Goal: Navigation & Orientation: Find specific page/section

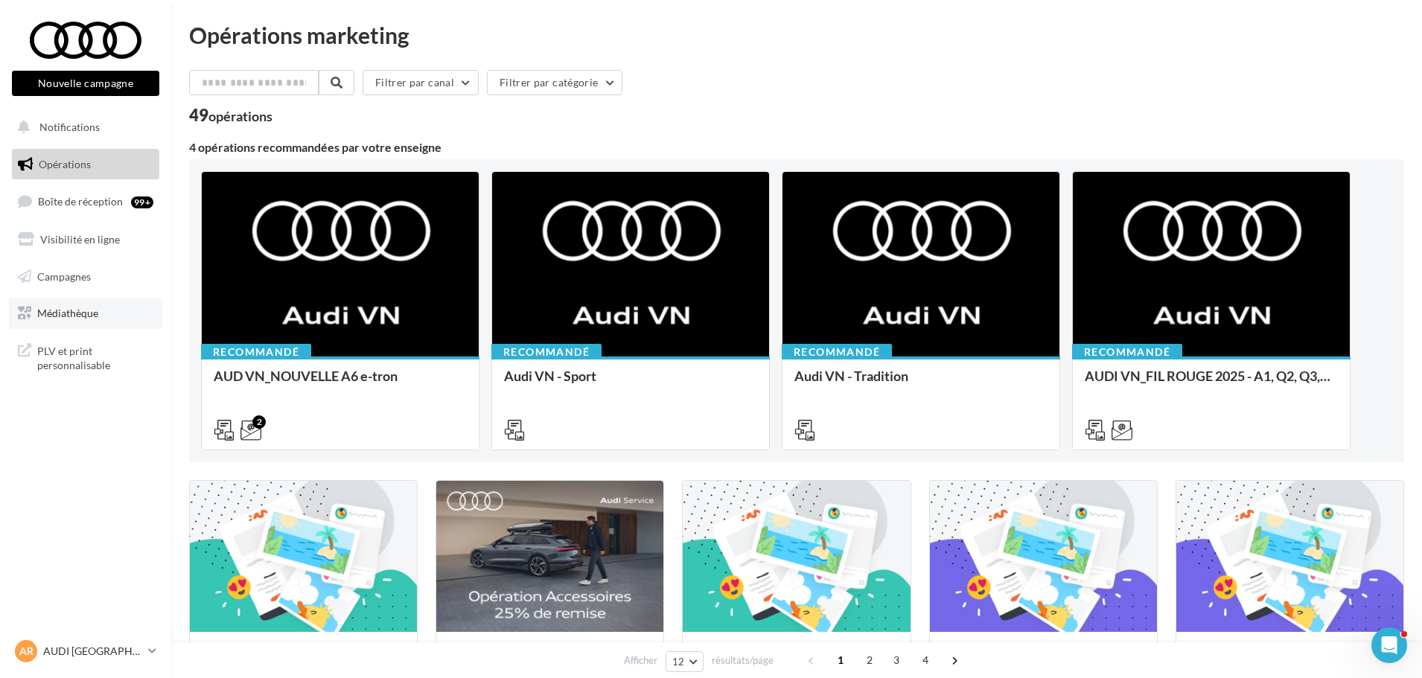
click at [87, 307] on span "Médiathèque" at bounding box center [67, 313] width 61 height 13
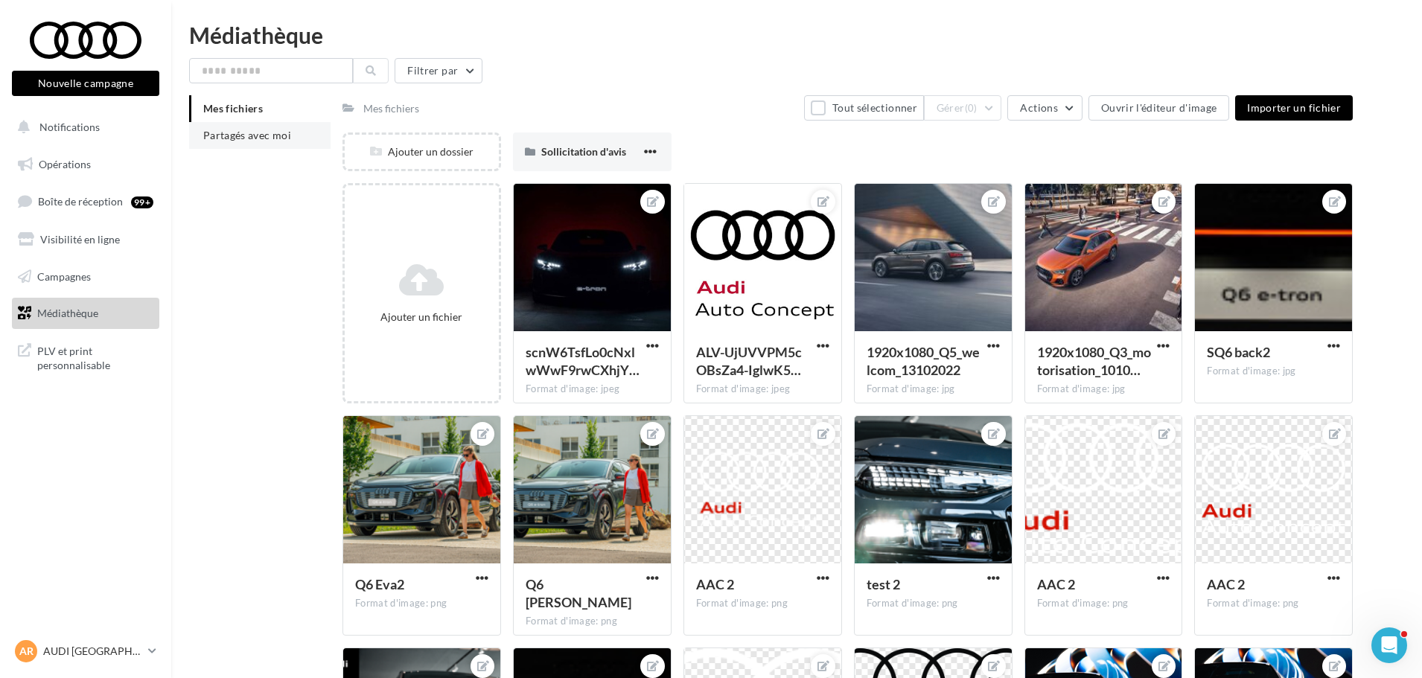
click at [270, 145] on li "Partagés avec moi" at bounding box center [259, 135] width 141 height 27
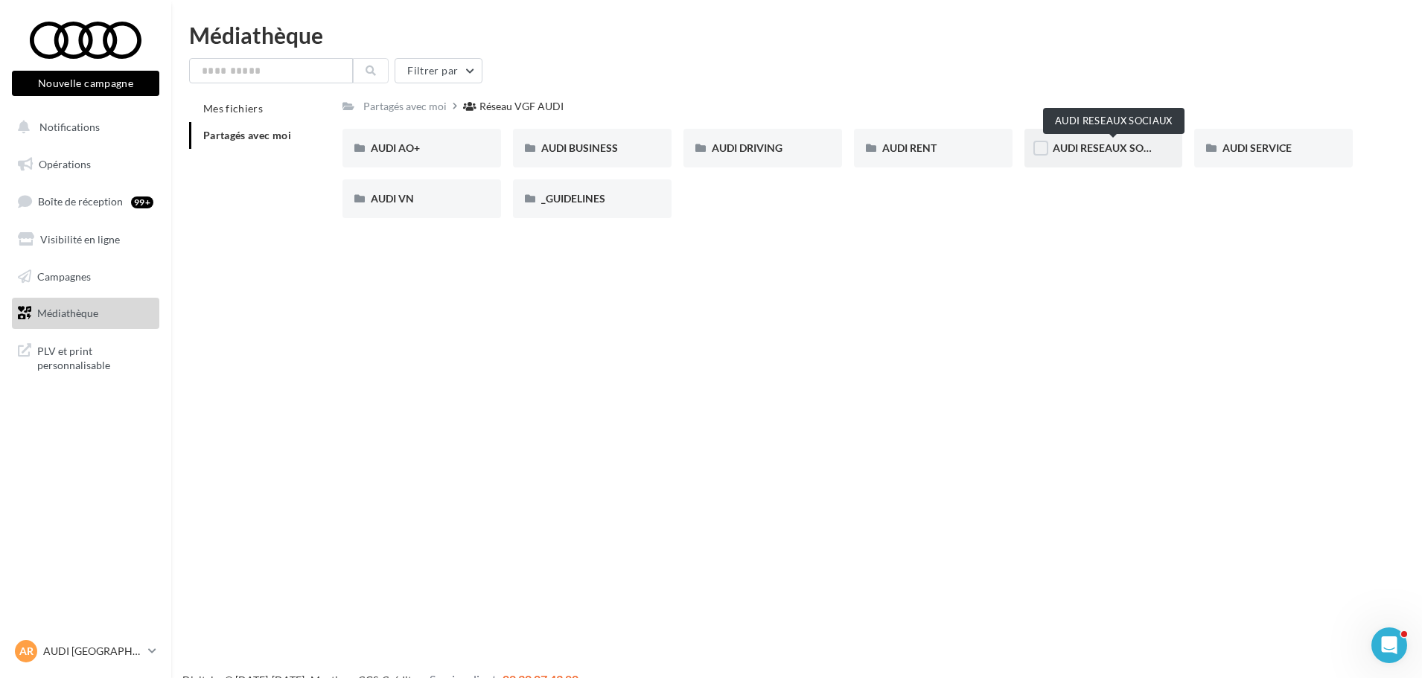
click at [1123, 153] on span "AUDI RESEAUX SOCIAUX" at bounding box center [1114, 147] width 123 height 13
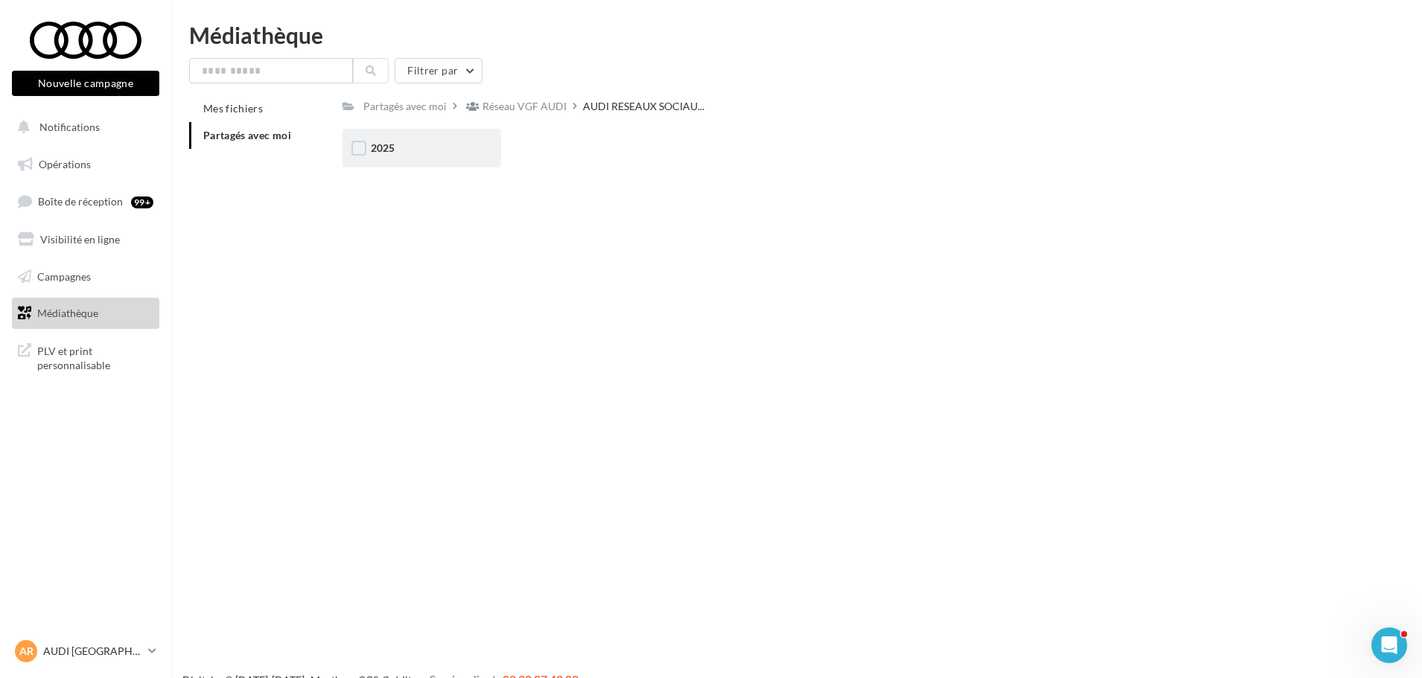
click at [455, 147] on div "2025" at bounding box center [422, 148] width 102 height 15
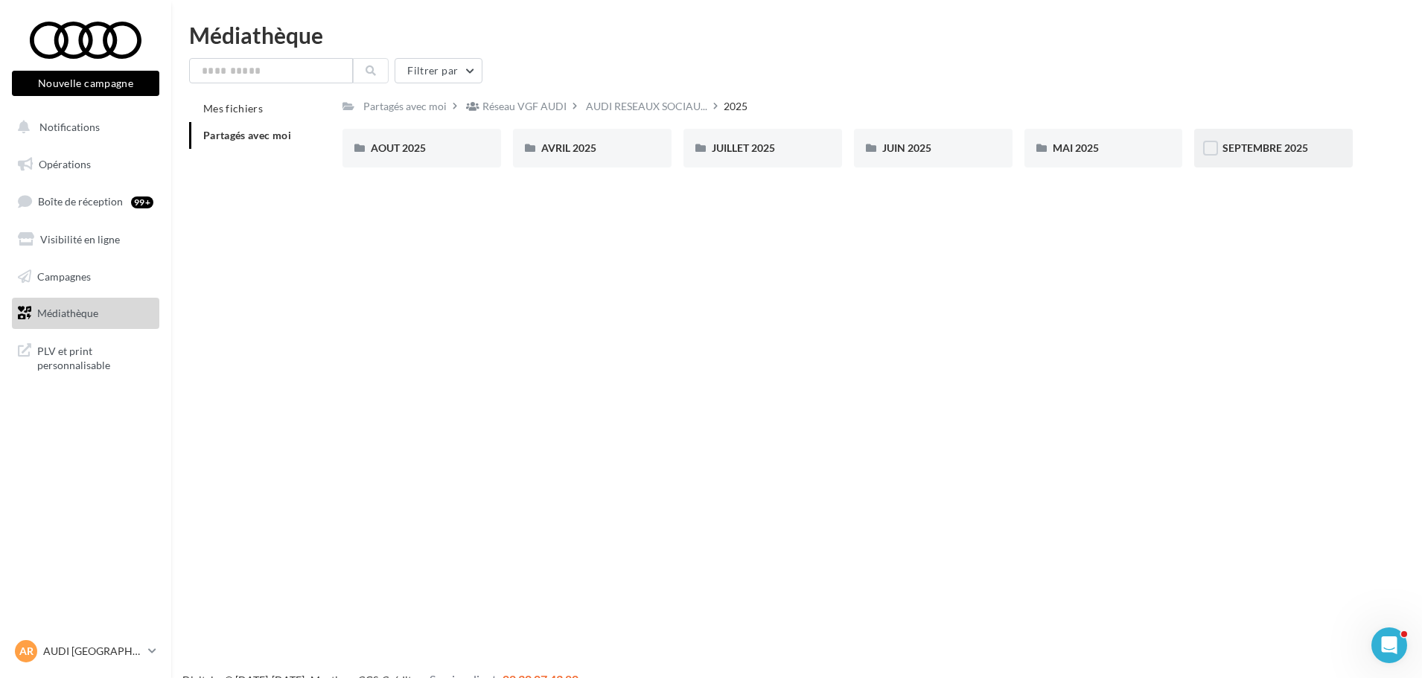
click at [1287, 156] on div "SEPTEMBRE 2025" at bounding box center [1274, 148] width 102 height 15
click at [946, 151] on div "Radical Next" at bounding box center [933, 148] width 102 height 15
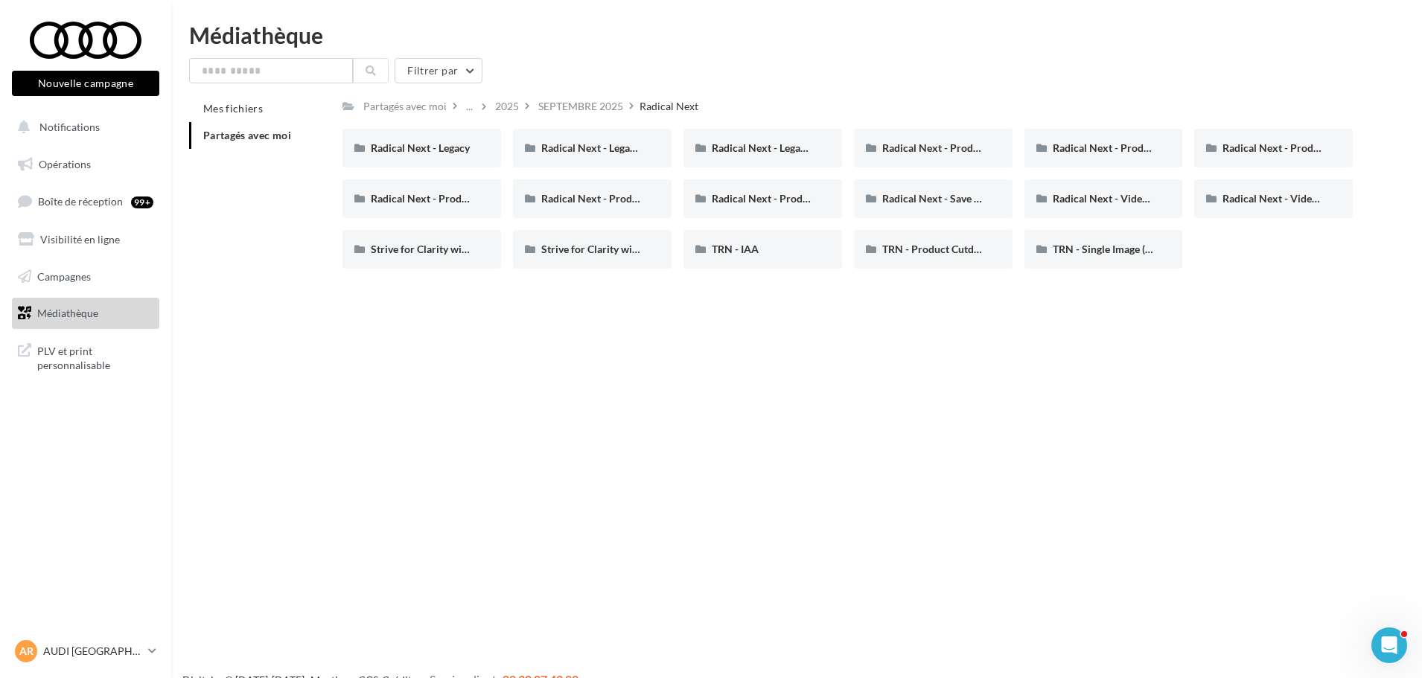
click at [591, 83] on div "Filtrer par" at bounding box center [796, 70] width 1215 height 25
click at [83, 39] on div at bounding box center [85, 40] width 119 height 37
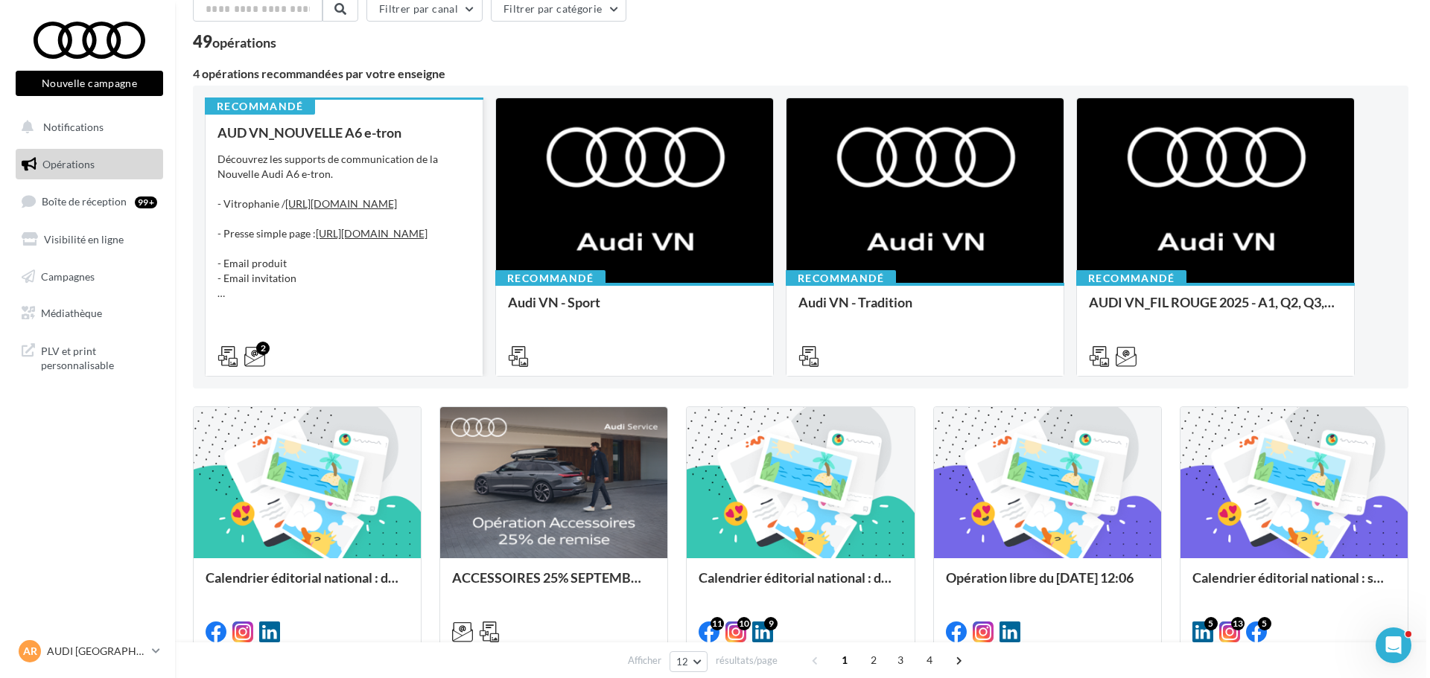
scroll to position [74, 0]
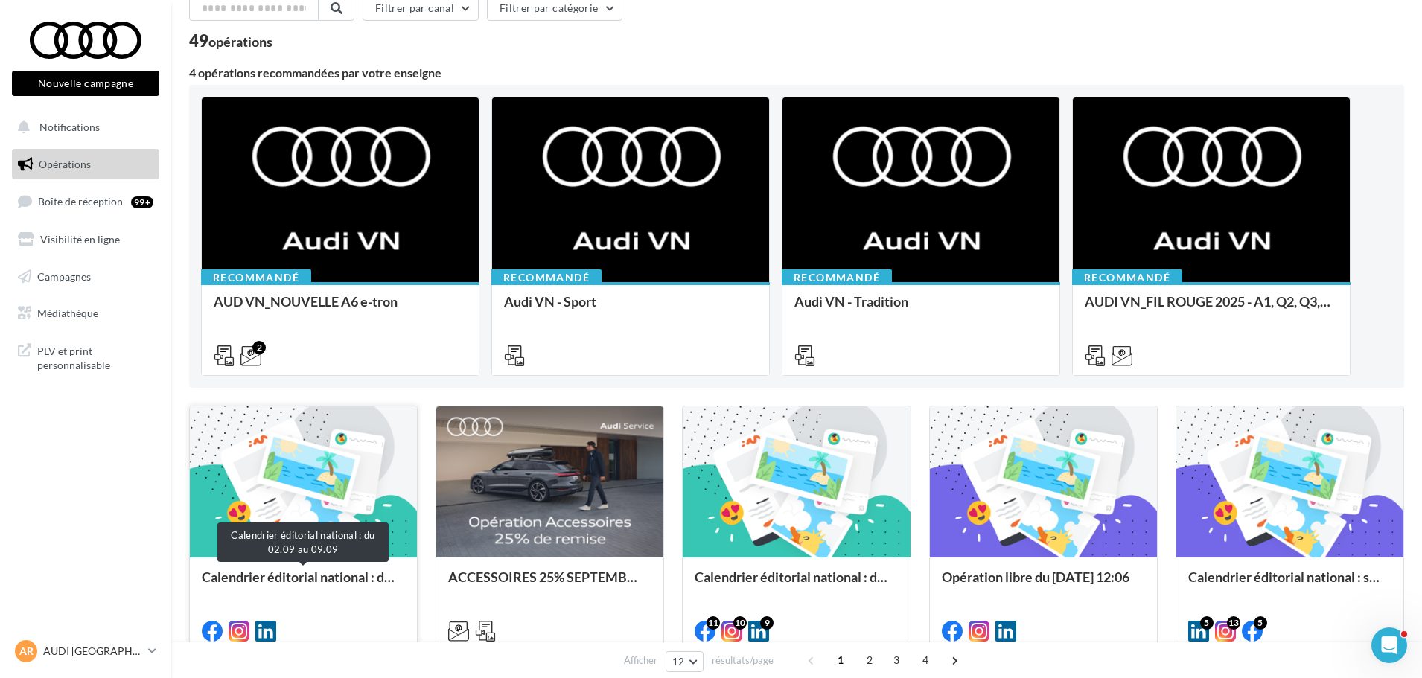
click at [305, 593] on div "Calendrier éditorial national : du 02.09 au 09.09" at bounding box center [303, 585] width 203 height 30
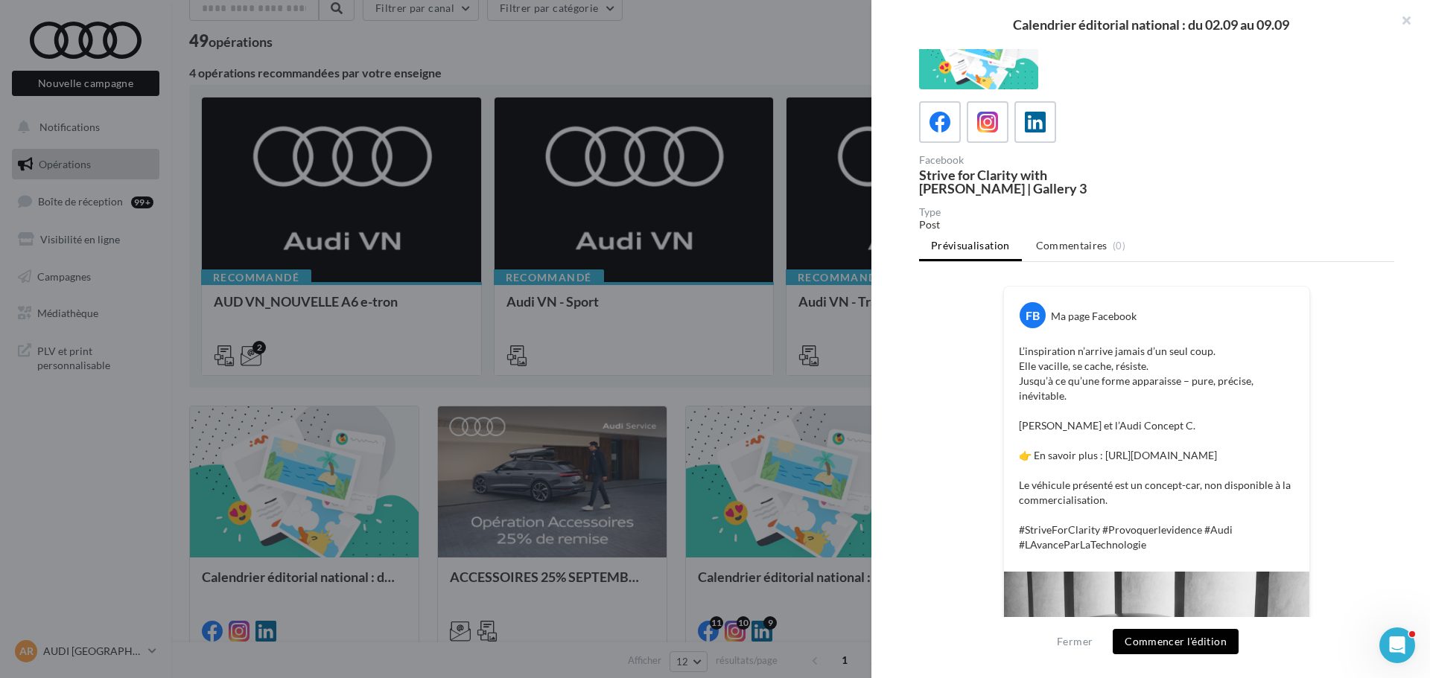
scroll to position [21, 0]
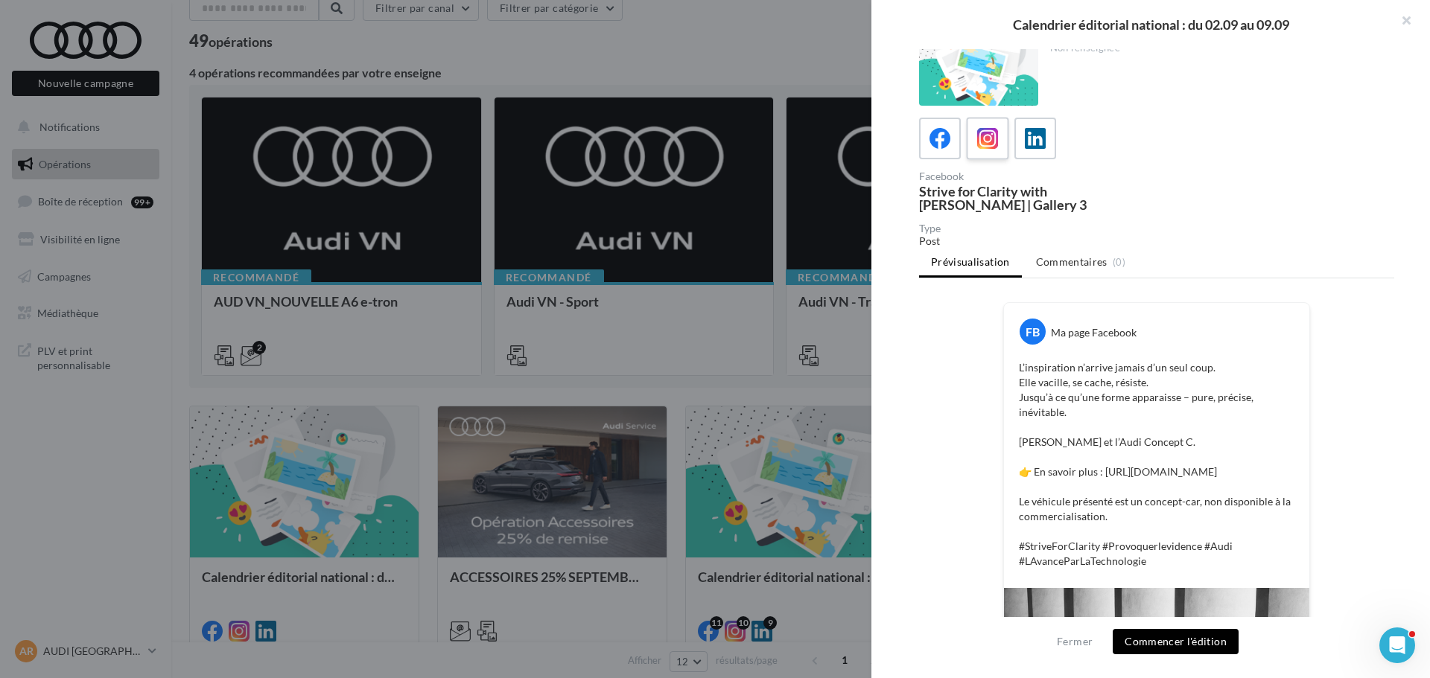
click at [990, 140] on icon at bounding box center [988, 139] width 22 height 22
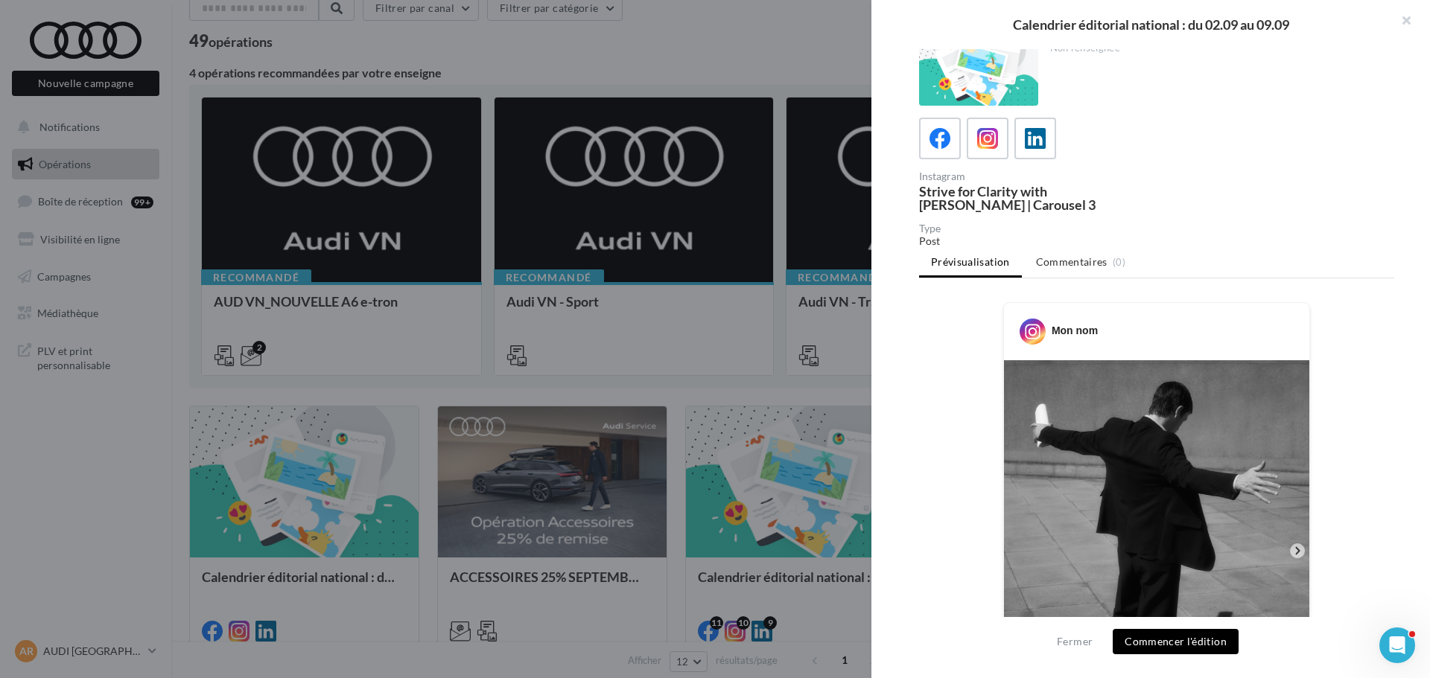
scroll to position [319, 0]
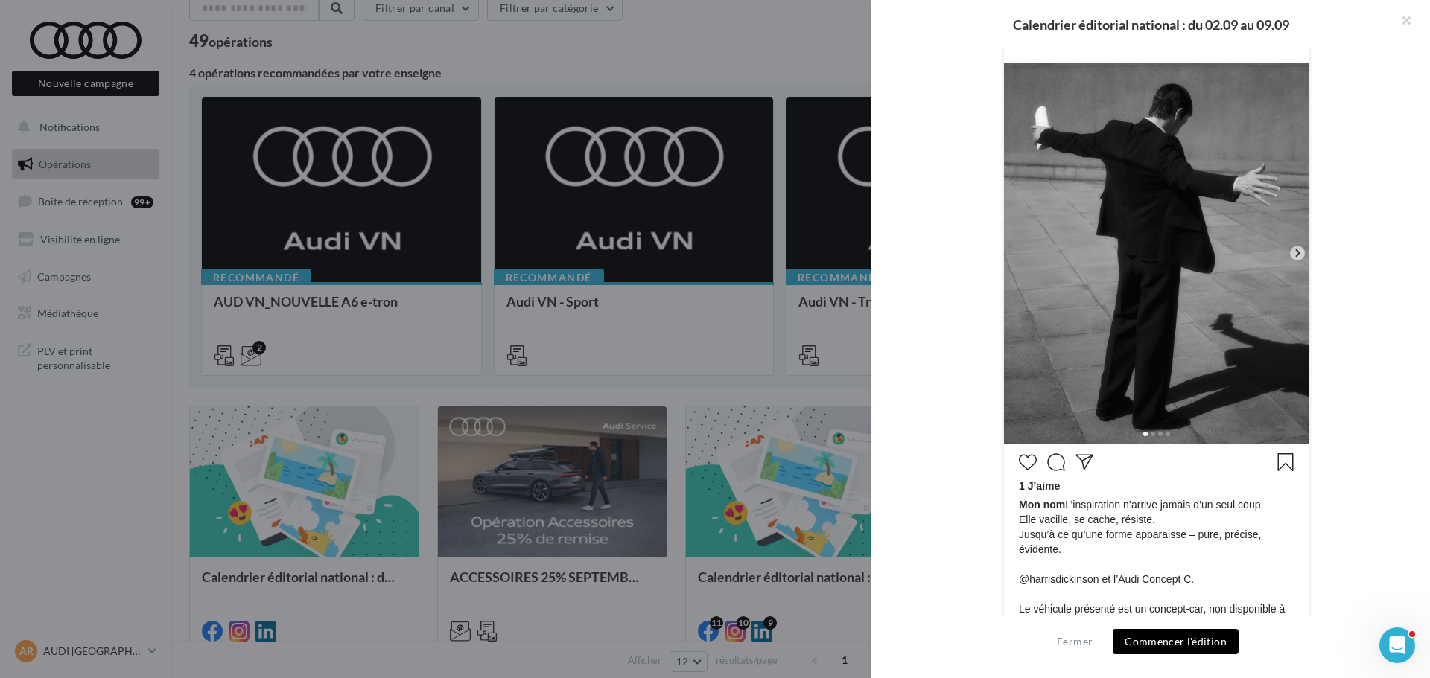
click at [1290, 255] on icon at bounding box center [1296, 252] width 13 height 13
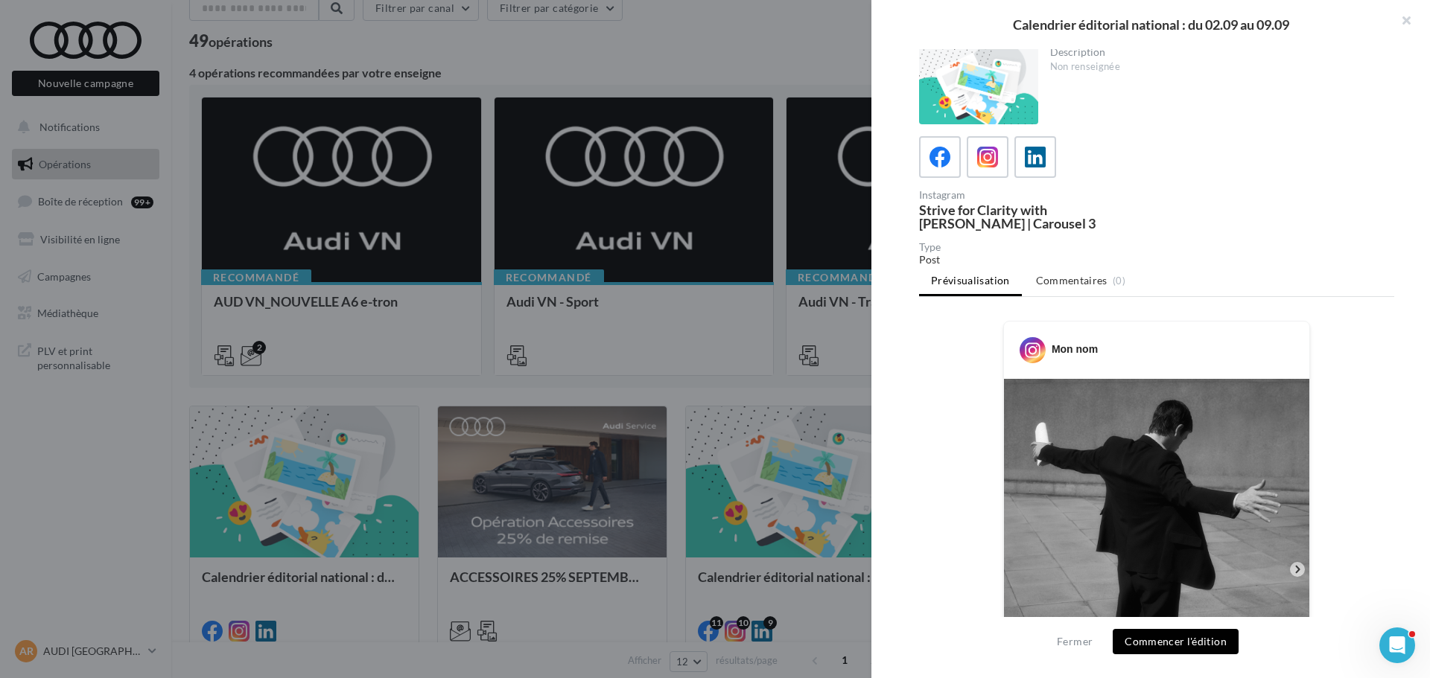
scroll to position [0, 0]
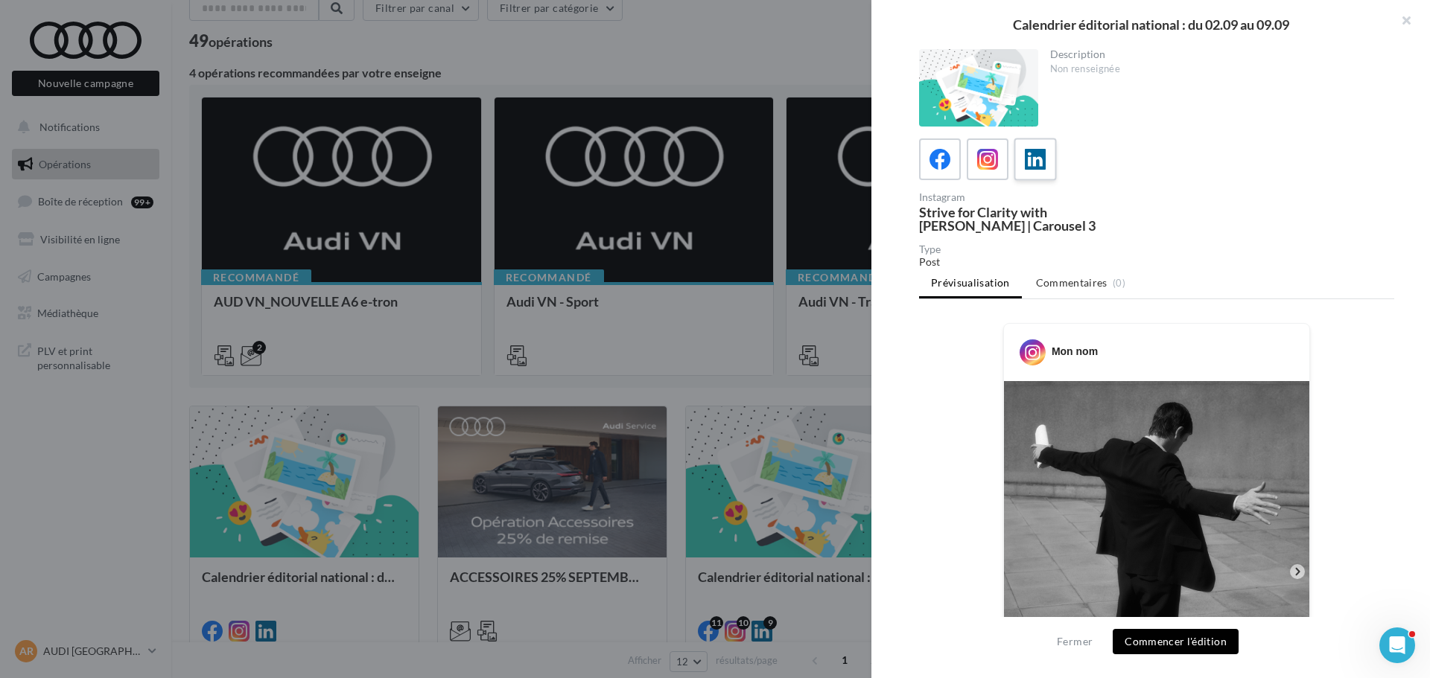
click at [1032, 165] on icon at bounding box center [1036, 160] width 22 height 22
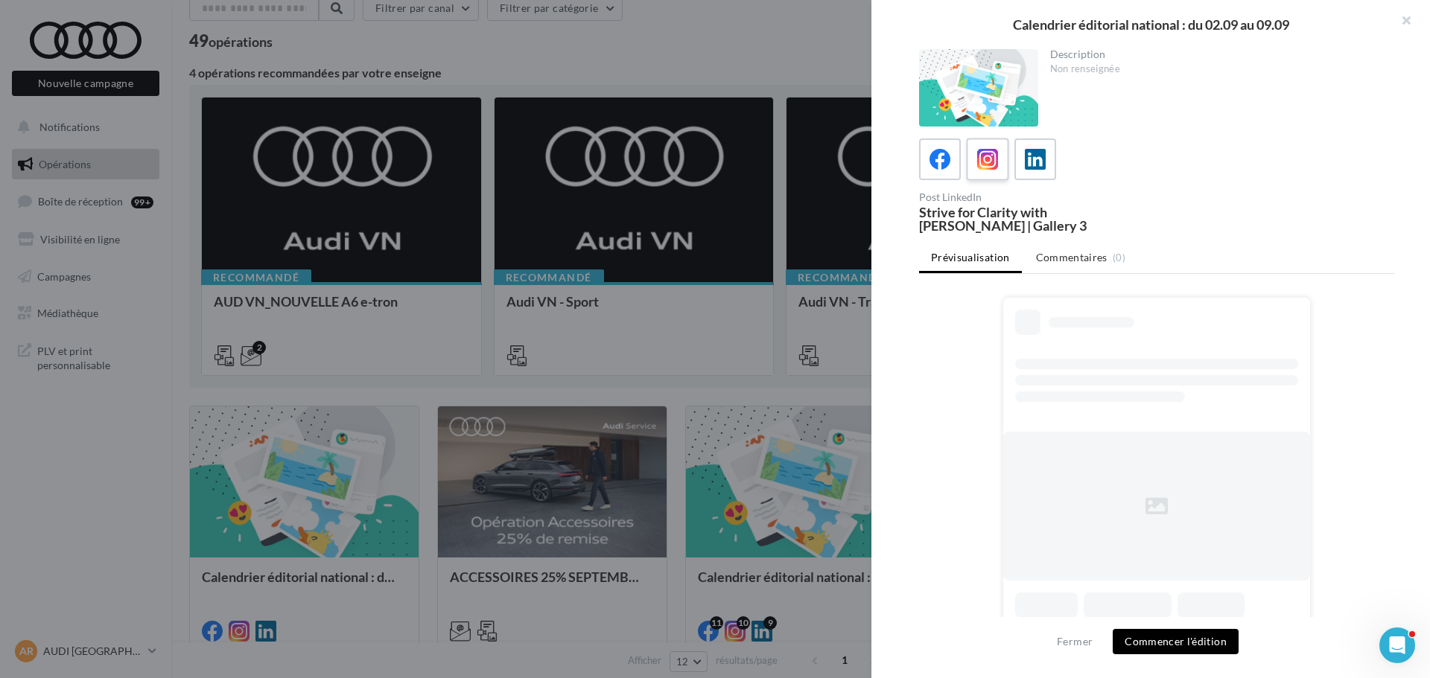
click at [970, 167] on label at bounding box center [987, 159] width 42 height 42
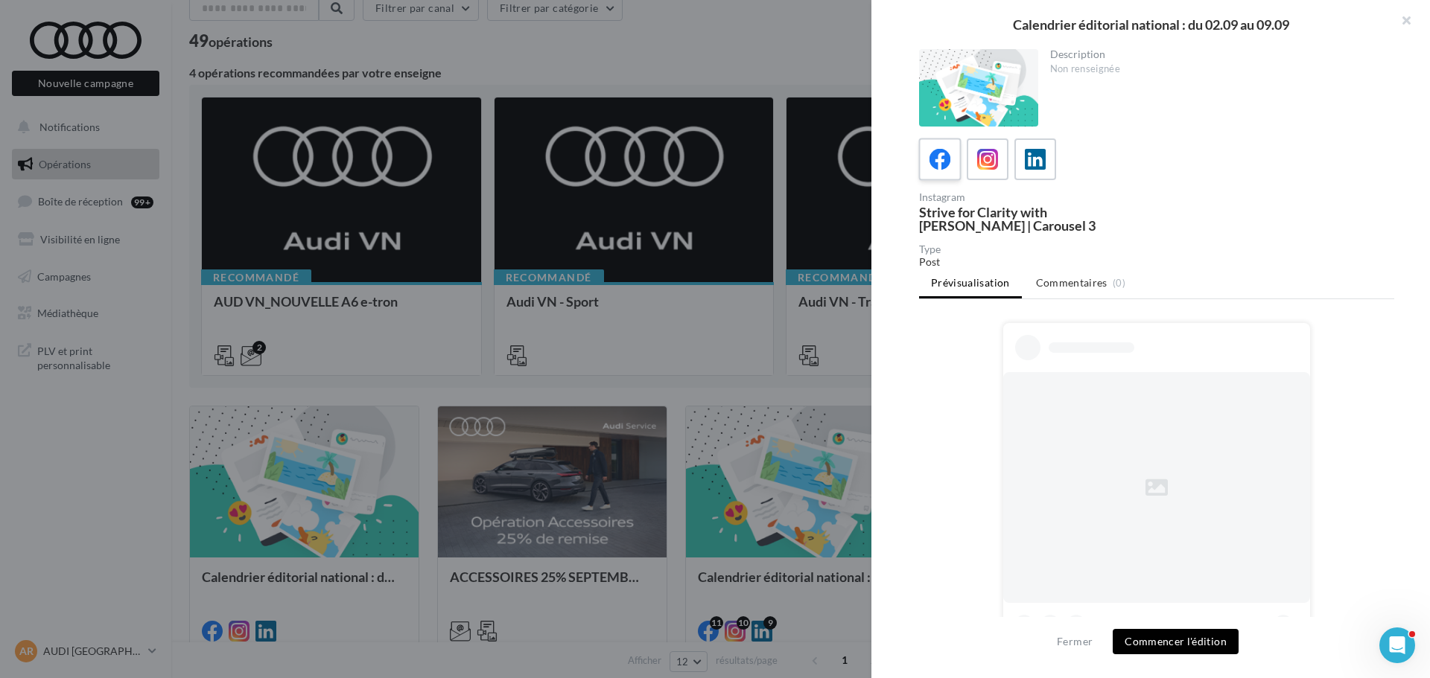
click at [924, 167] on label at bounding box center [939, 159] width 42 height 42
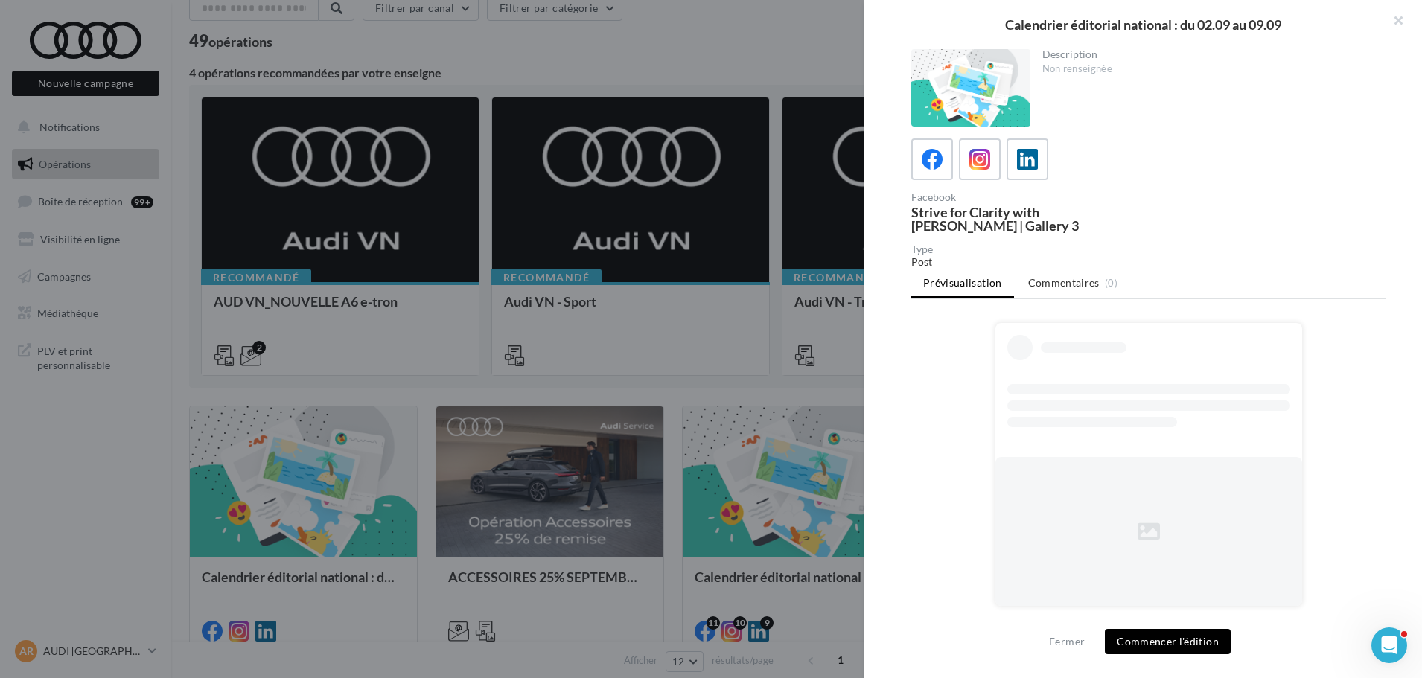
click at [532, 552] on div at bounding box center [711, 339] width 1422 height 678
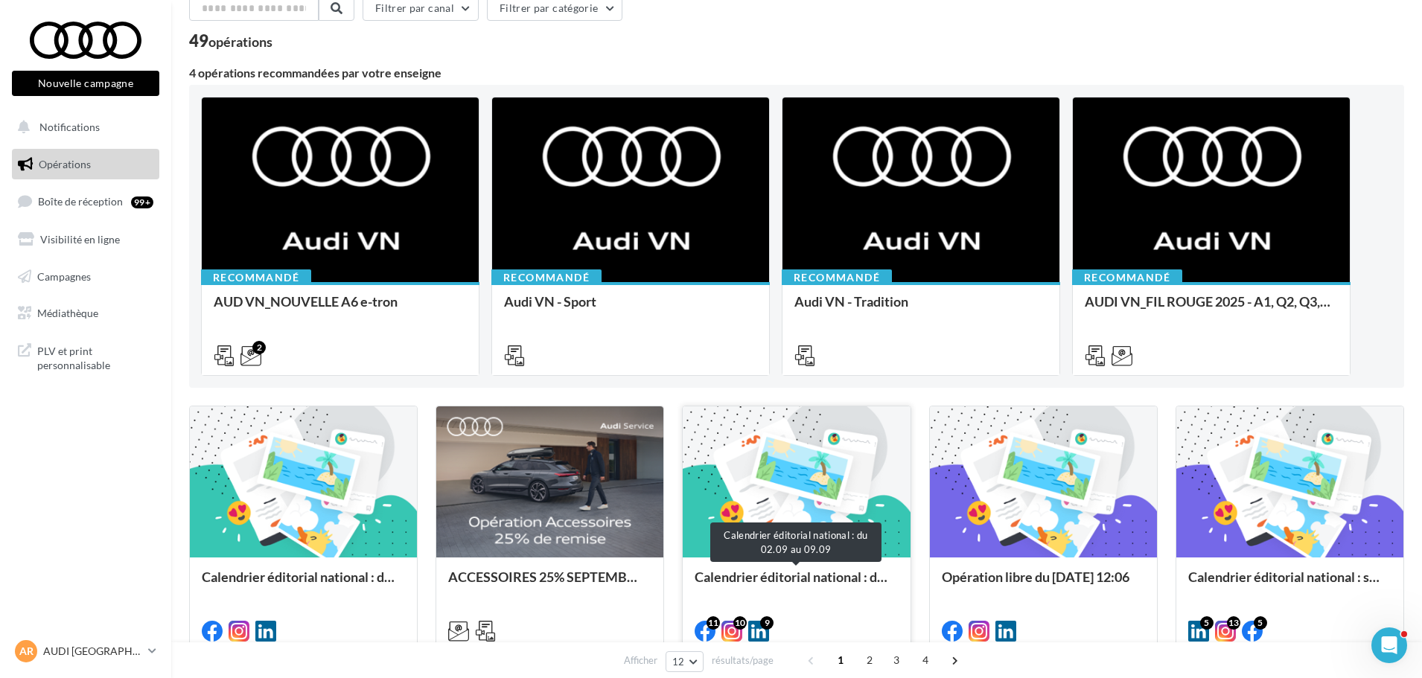
click at [835, 576] on div "Calendrier éditorial national : du 02.09 au 09.09" at bounding box center [796, 585] width 203 height 30
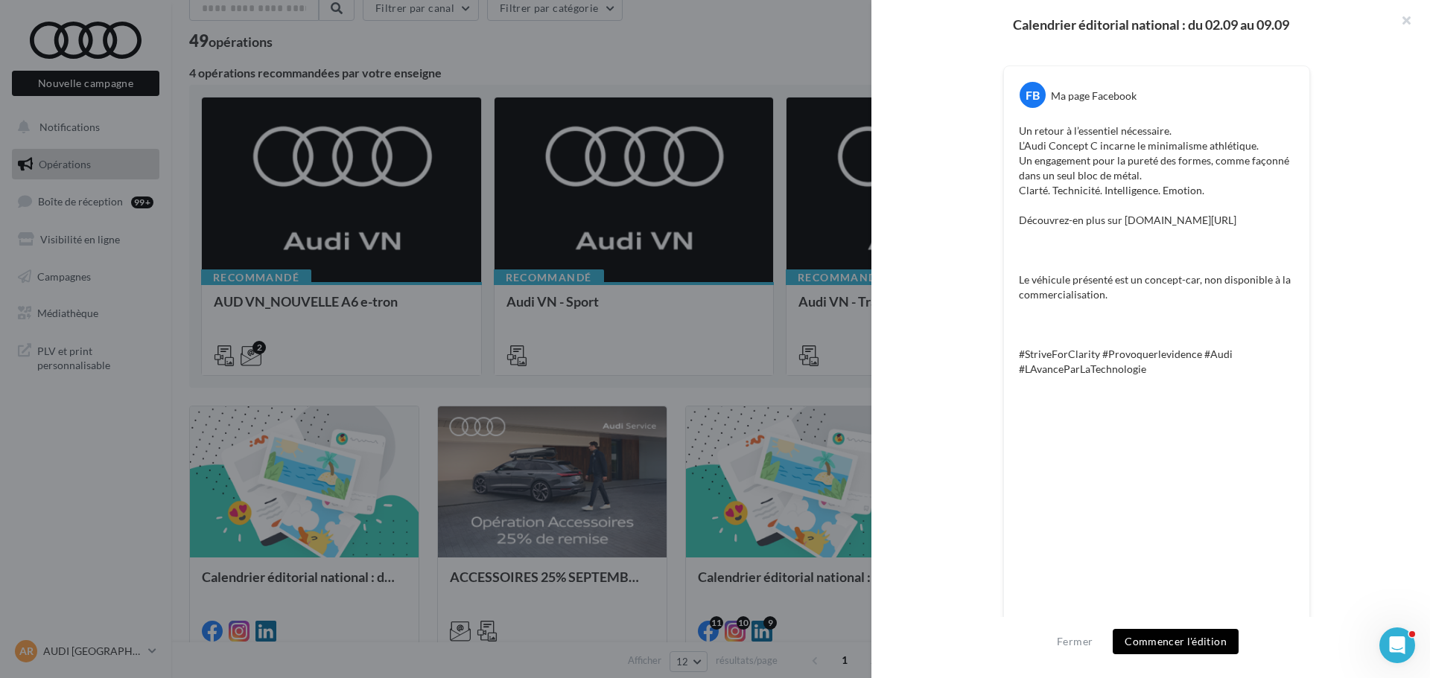
scroll to position [124, 0]
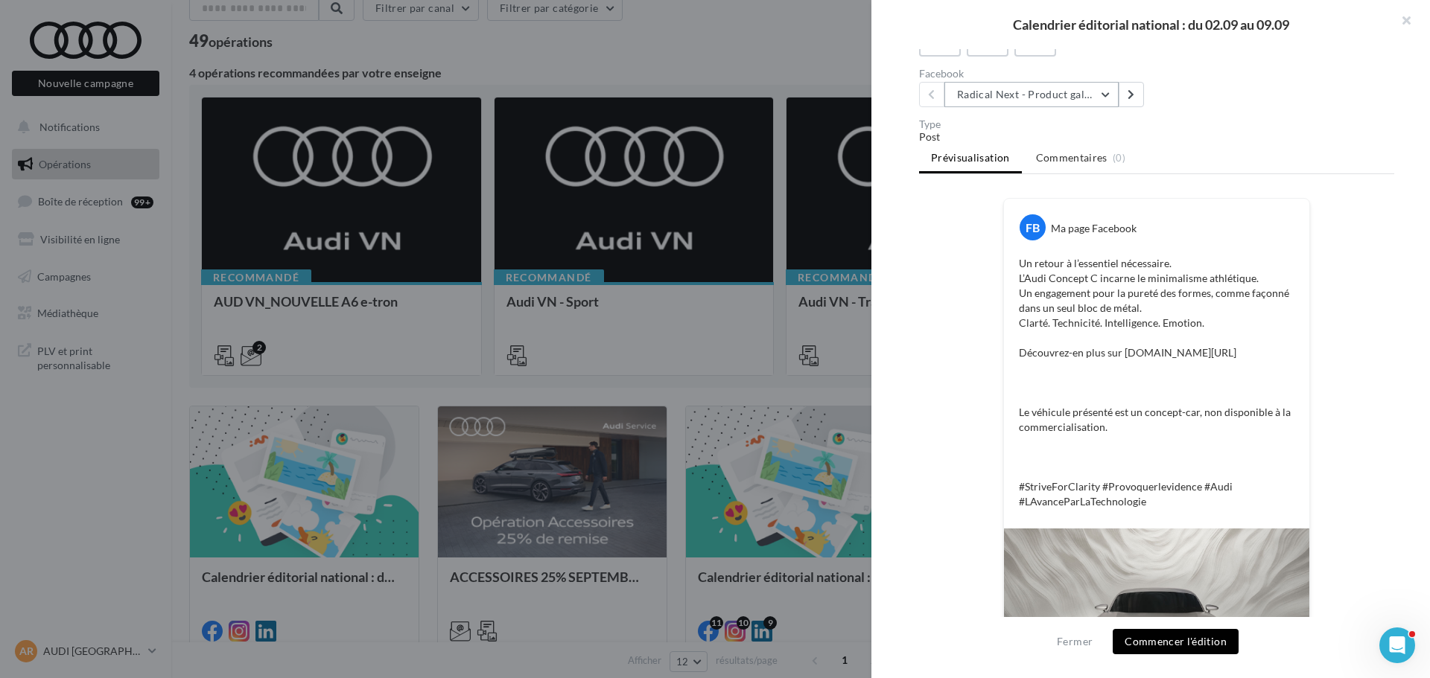
click at [1066, 101] on button "Radical Next - Product gallery" at bounding box center [1031, 94] width 174 height 25
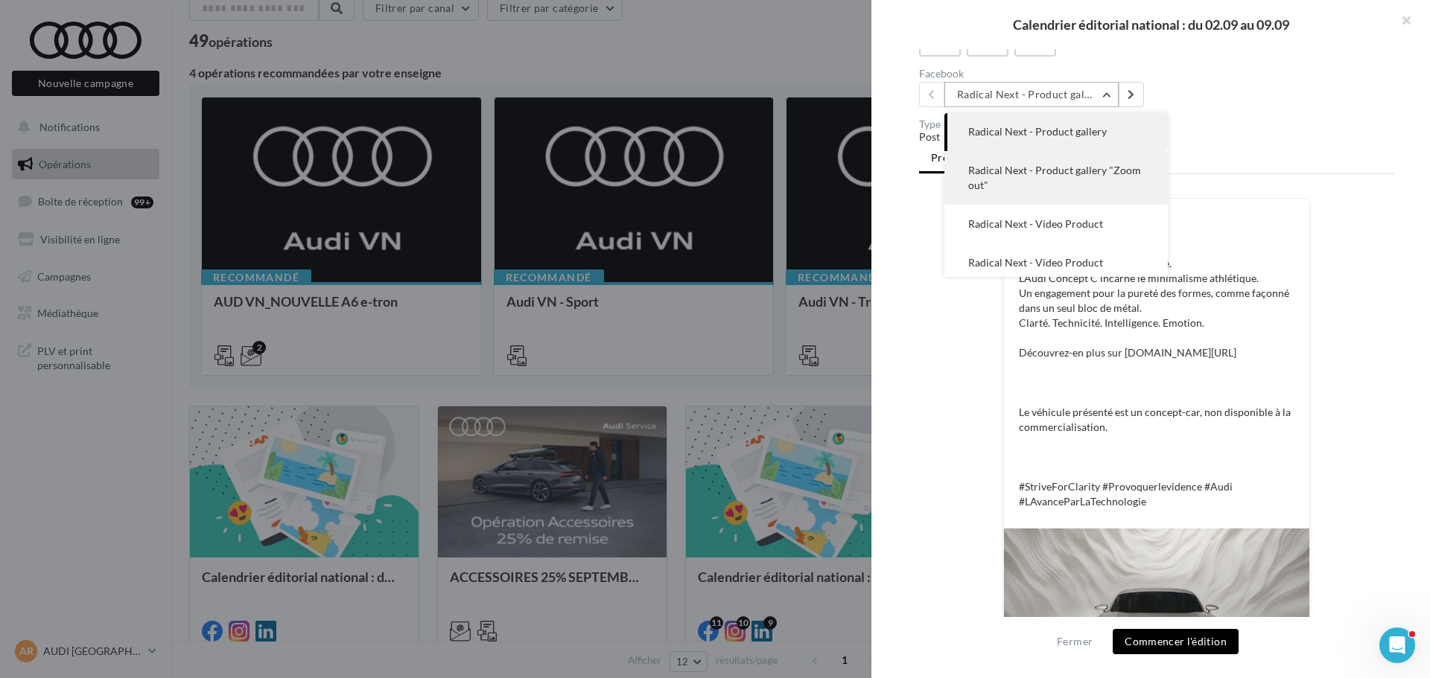
scroll to position [0, 0]
click at [1095, 185] on button "Radical Next - Product gallery "Zoom out"" at bounding box center [1055, 179] width 223 height 54
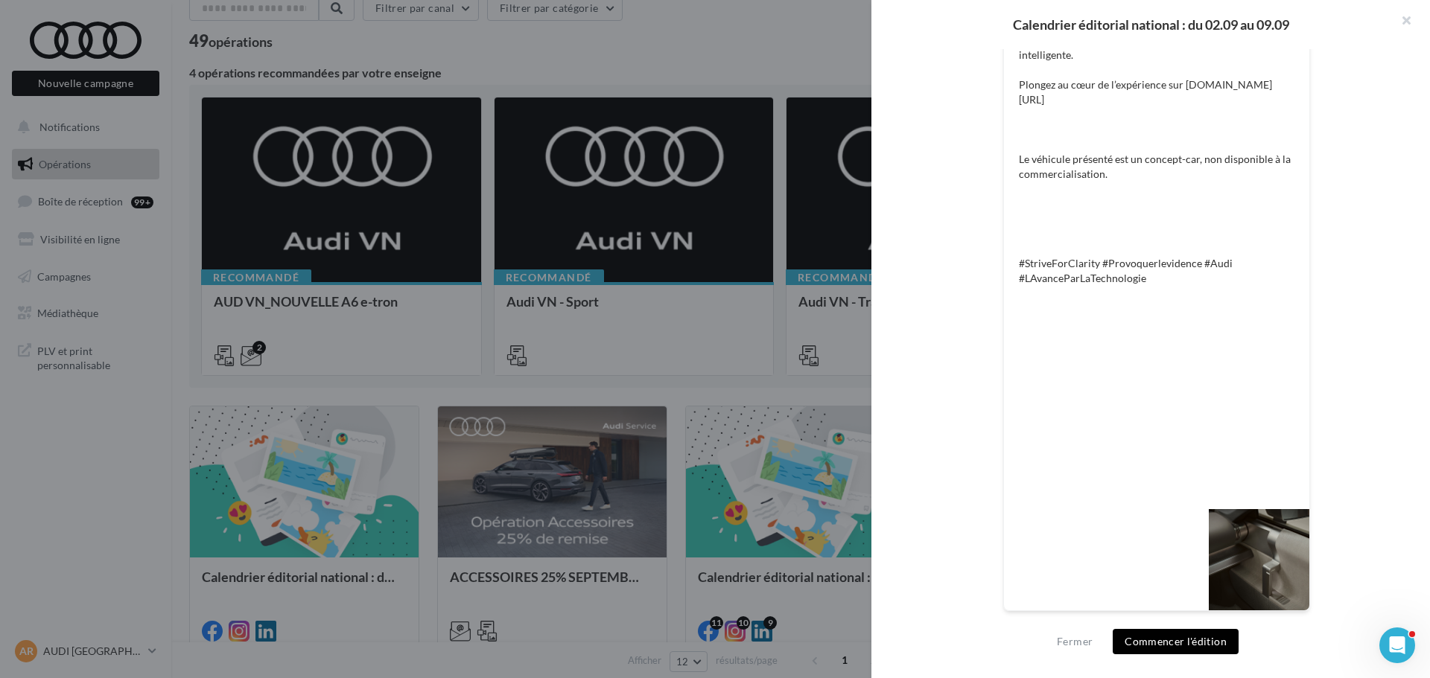
scroll to position [109, 0]
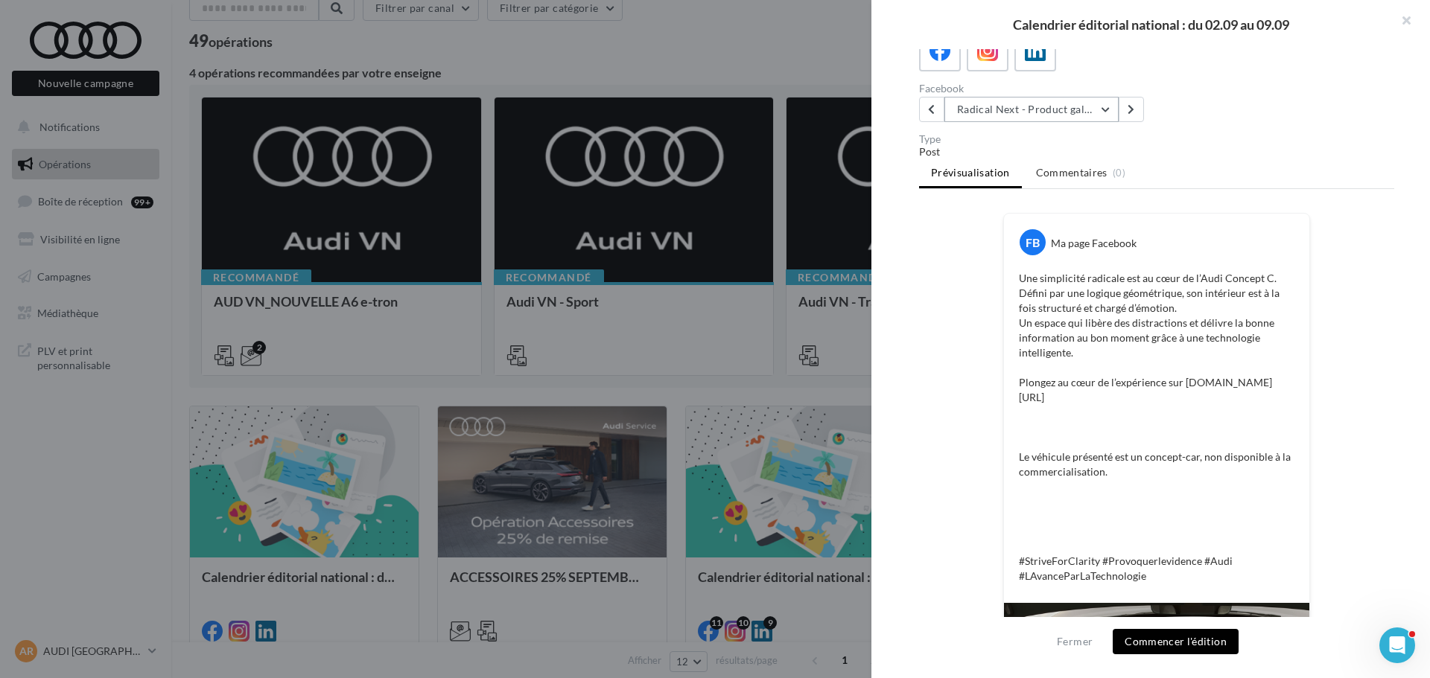
click at [1019, 116] on button "Radical Next - Product gallery "Zoom out"" at bounding box center [1031, 109] width 174 height 25
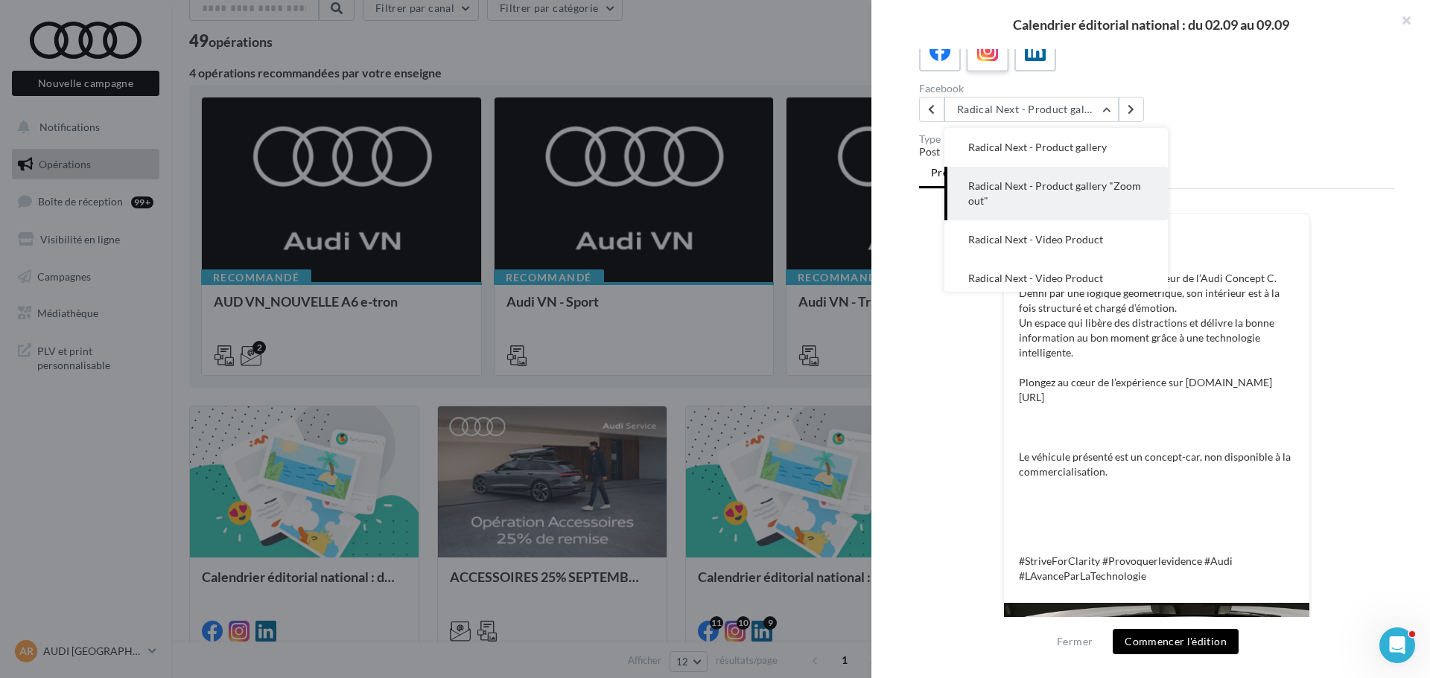
click at [988, 49] on icon at bounding box center [988, 51] width 22 height 22
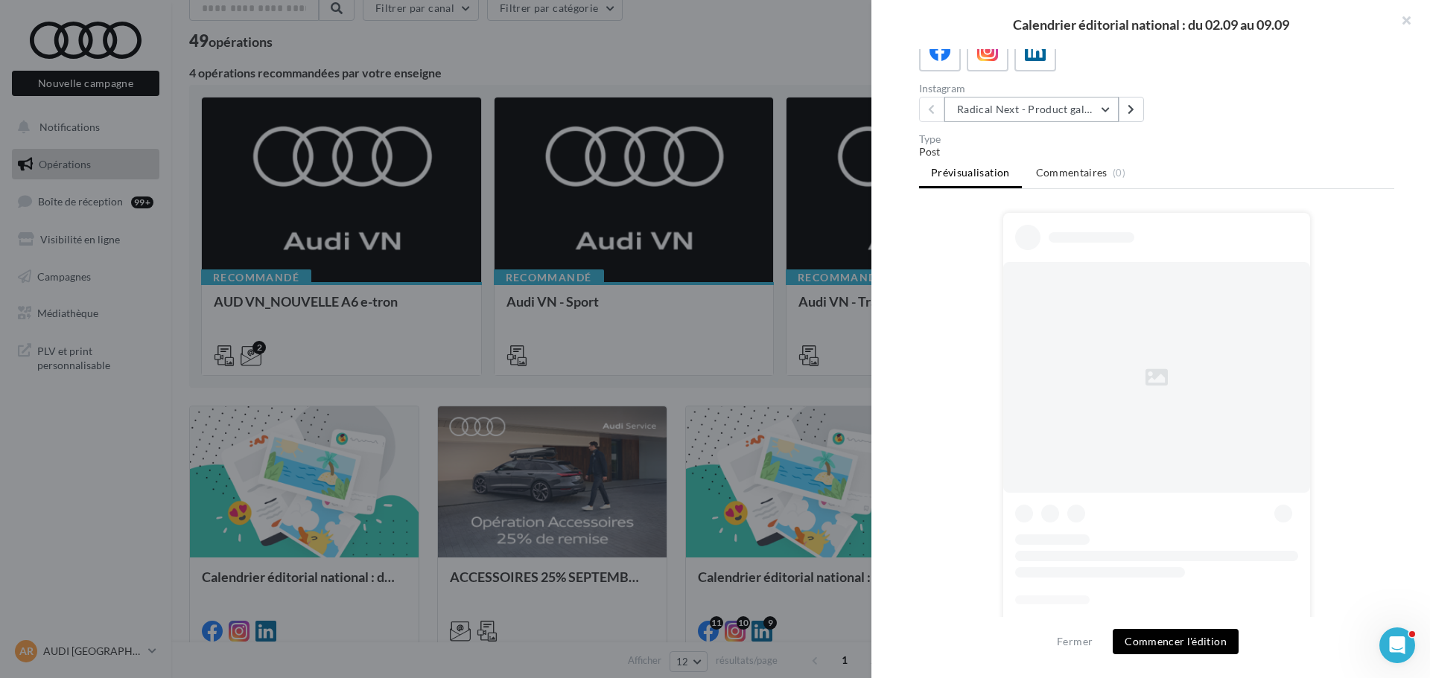
click at [1018, 101] on button "Radical Next - Product gallery" at bounding box center [1031, 109] width 174 height 25
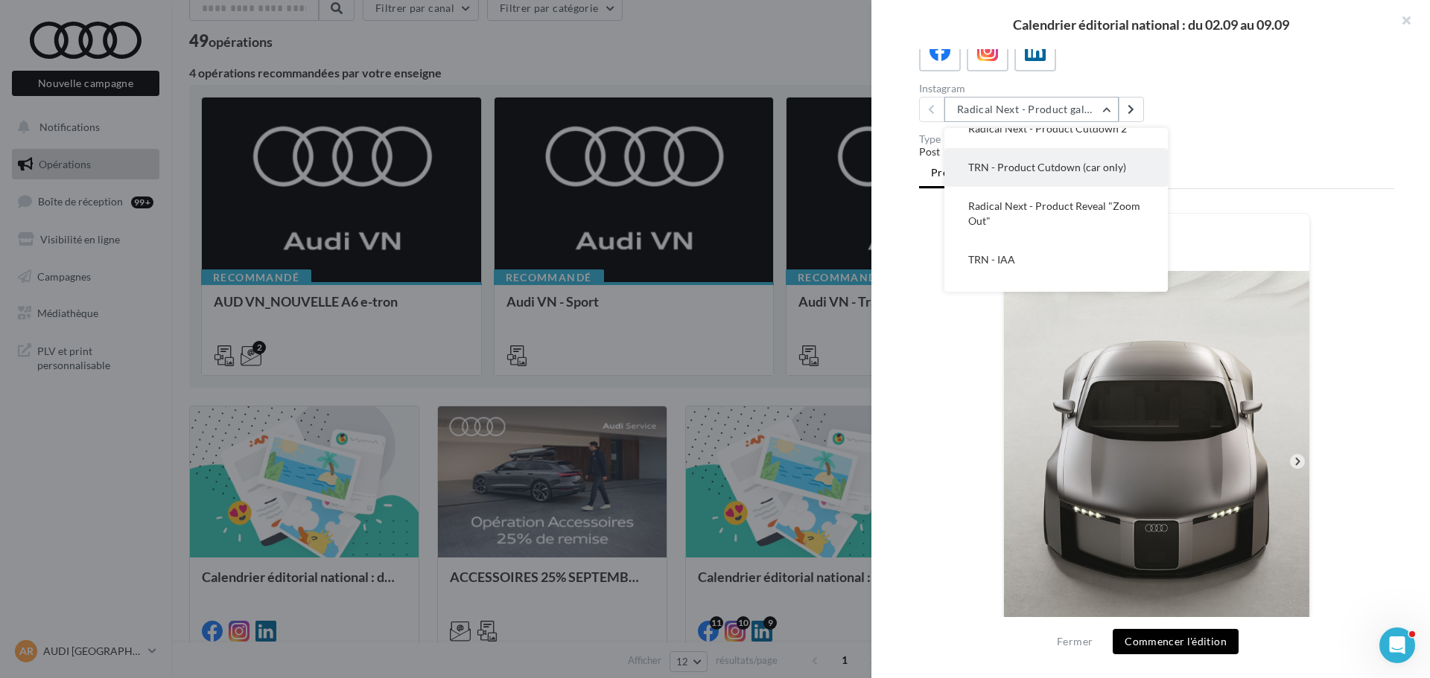
scroll to position [208, 0]
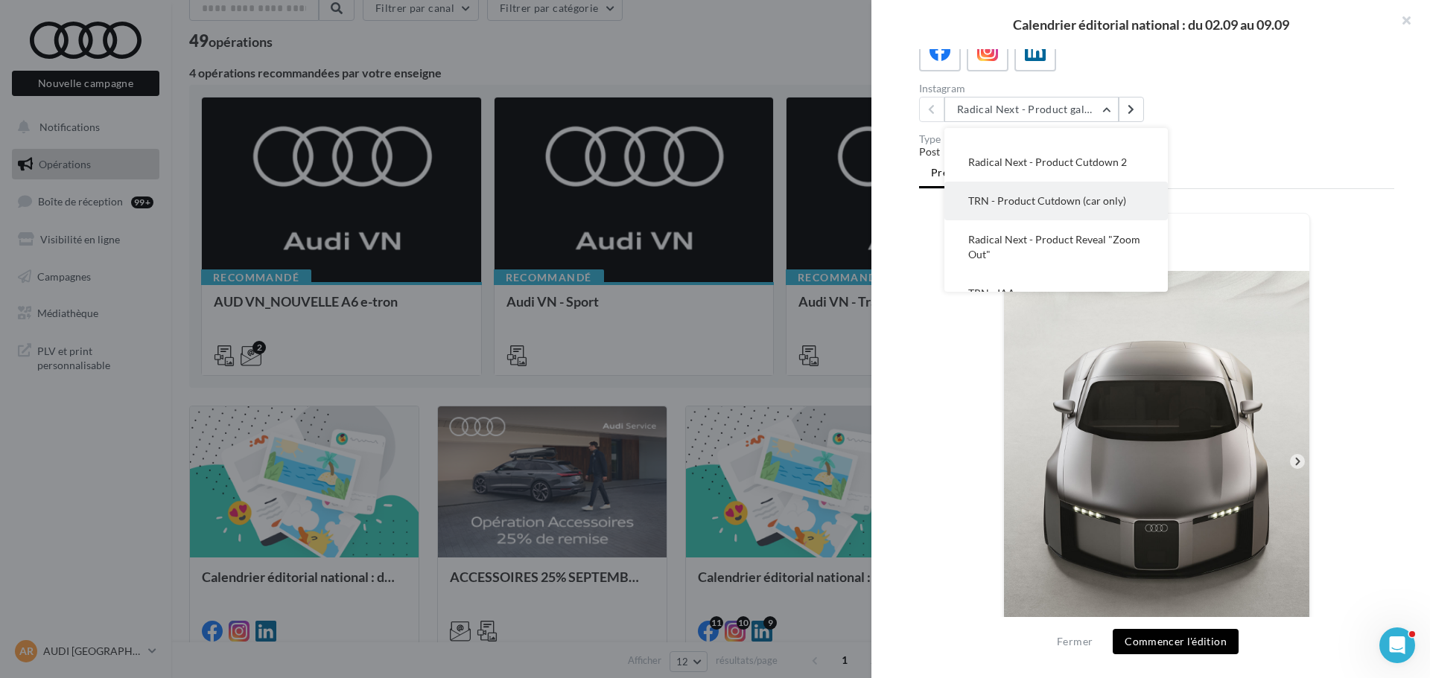
click at [1062, 198] on span "TRN - Product Cutdown (car only)" at bounding box center [1047, 200] width 158 height 13
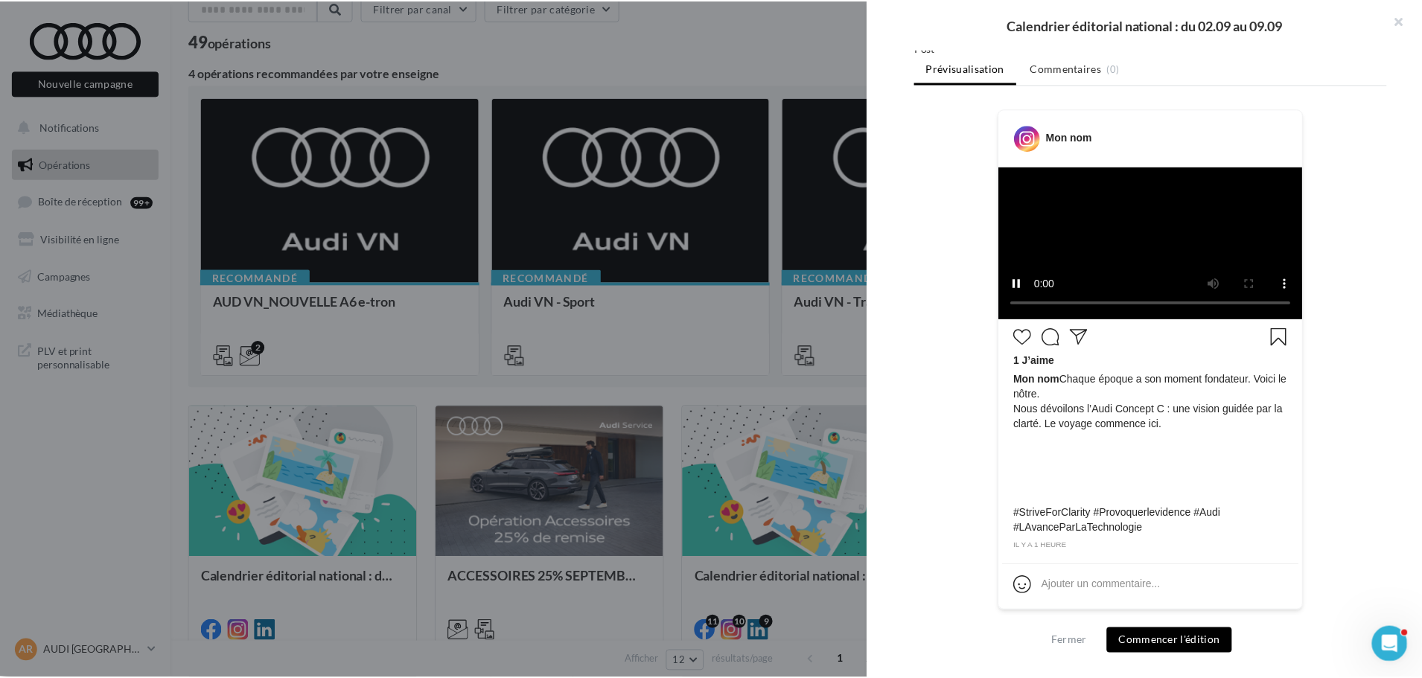
scroll to position [258, 0]
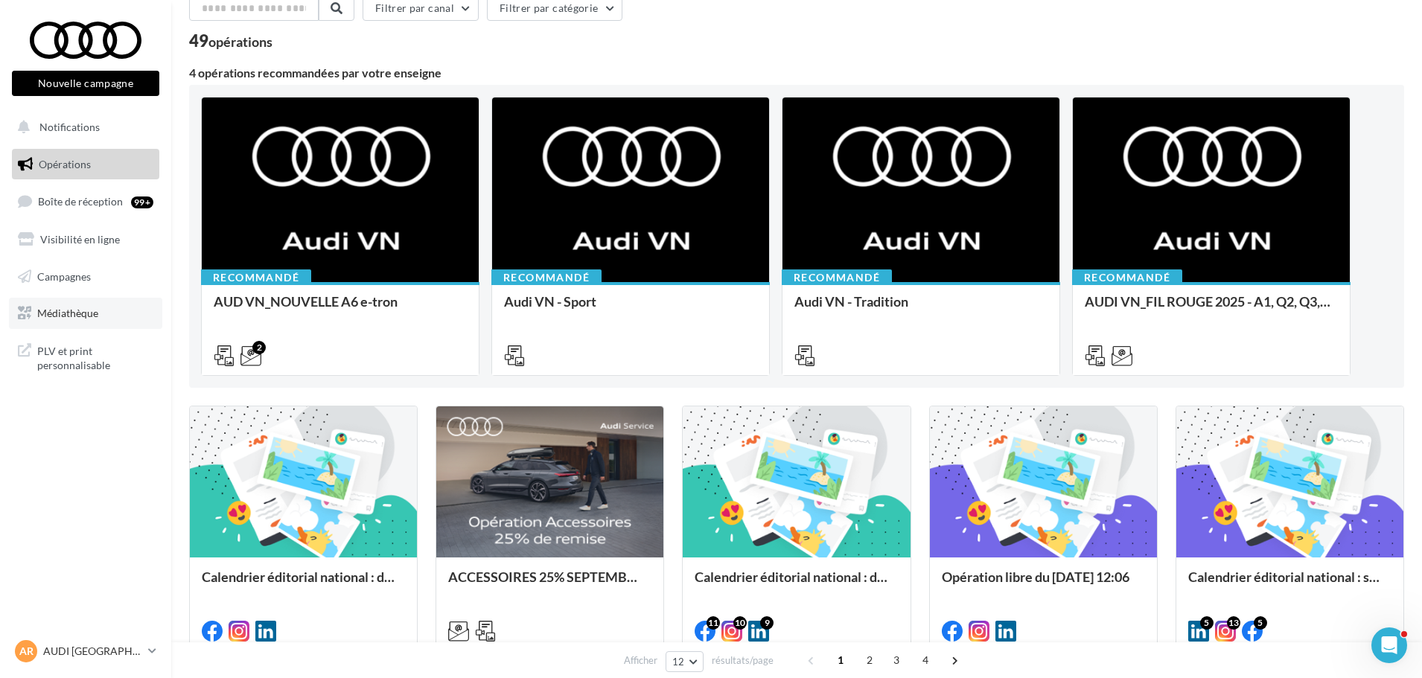
click at [74, 308] on span "Médiathèque" at bounding box center [67, 313] width 61 height 13
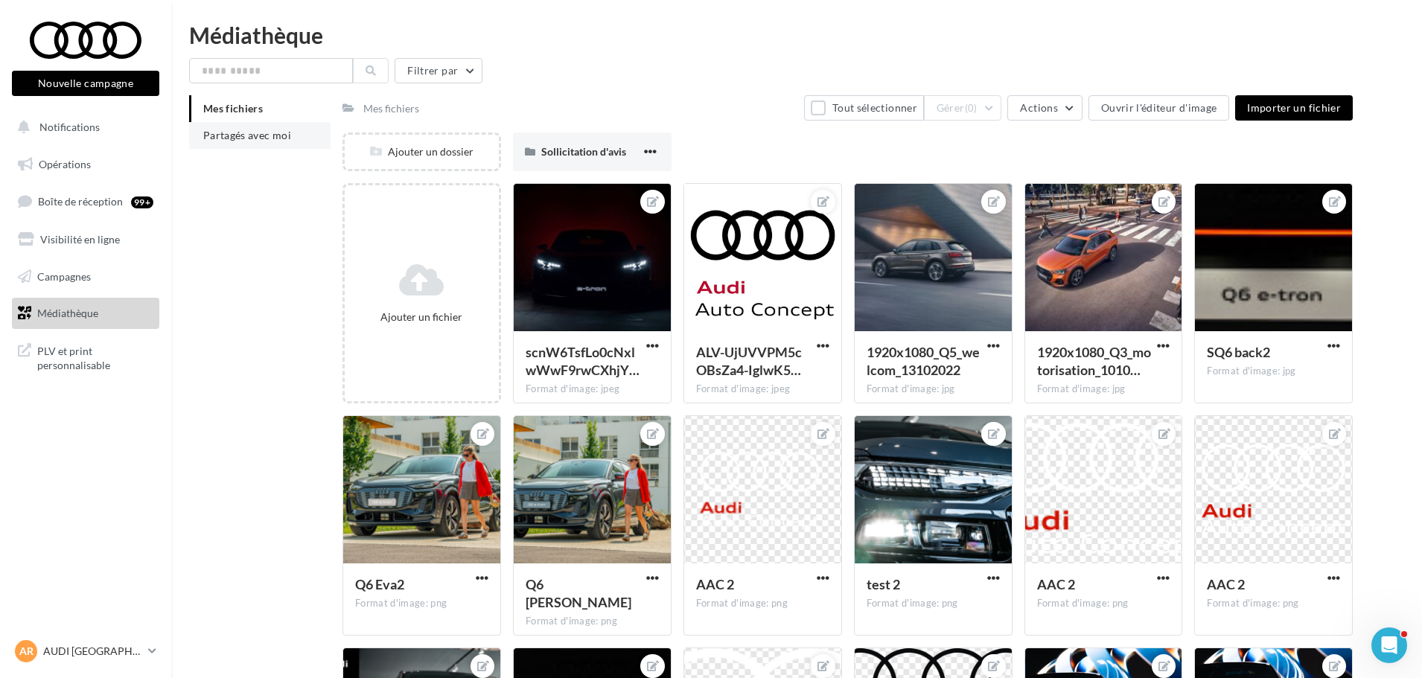
click at [240, 130] on span "Partagés avec moi" at bounding box center [247, 135] width 88 height 13
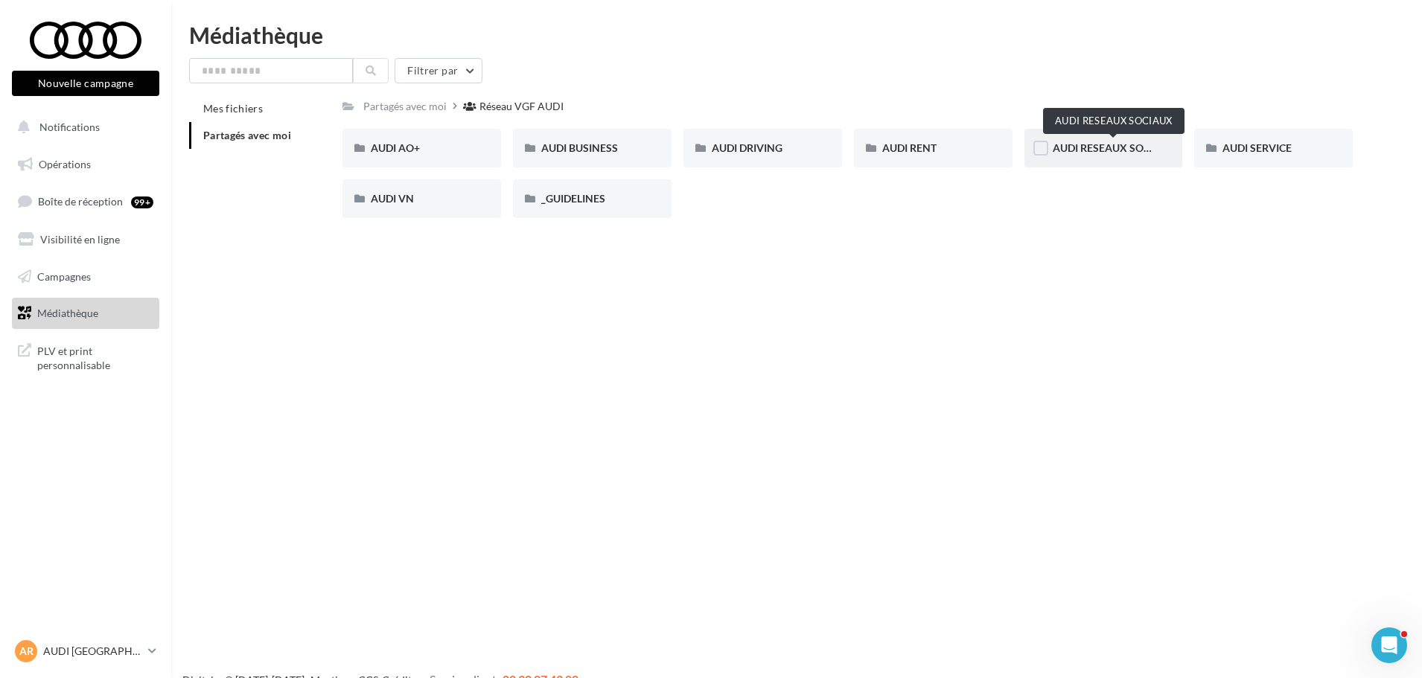
click at [1097, 142] on span "AUDI RESEAUX SOCIAUX" at bounding box center [1114, 147] width 123 height 13
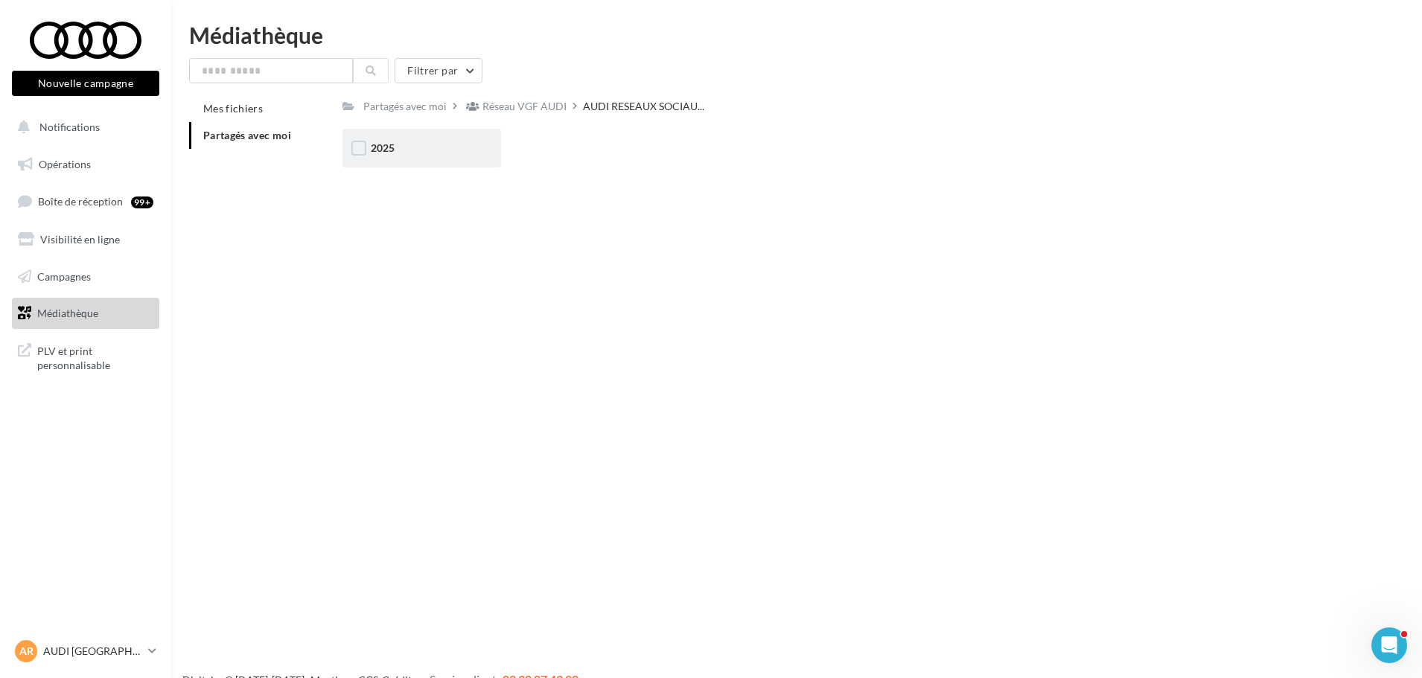
click at [380, 150] on span "2025" at bounding box center [383, 147] width 24 height 13
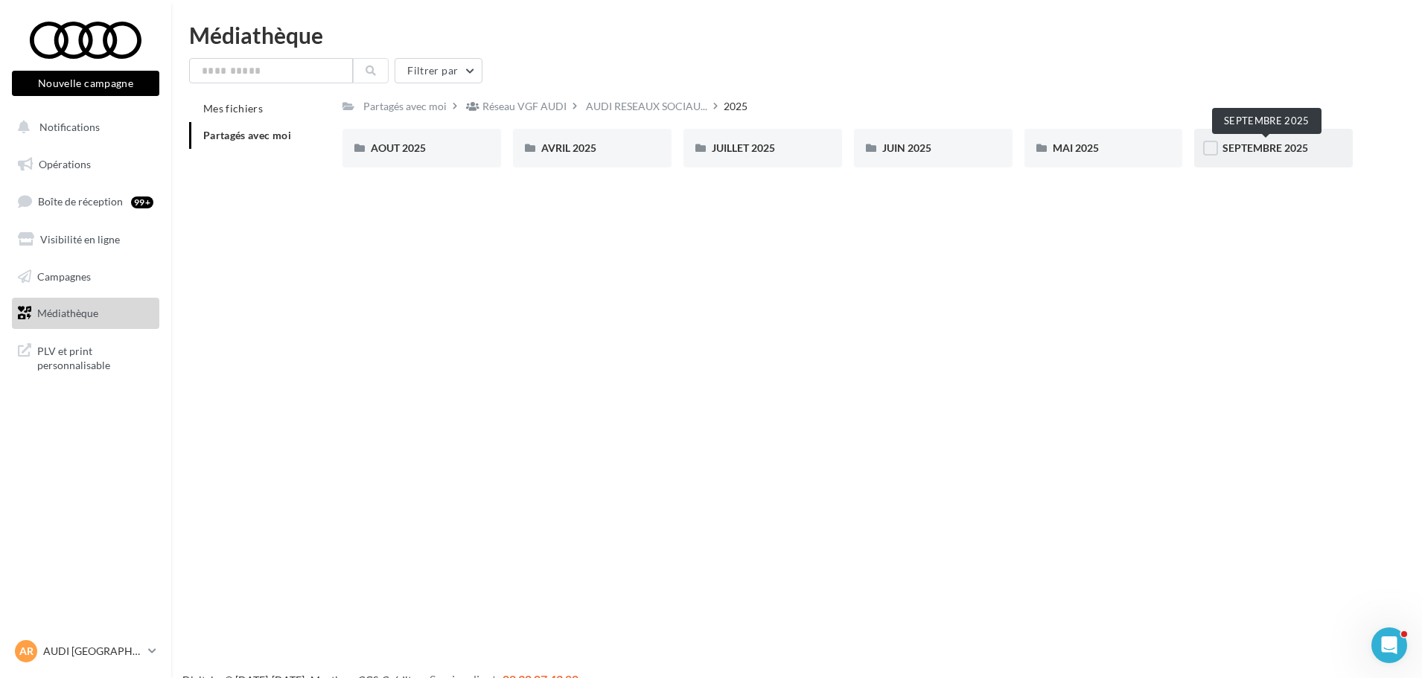
click at [1244, 144] on span "SEPTEMBRE 2025" at bounding box center [1266, 147] width 86 height 13
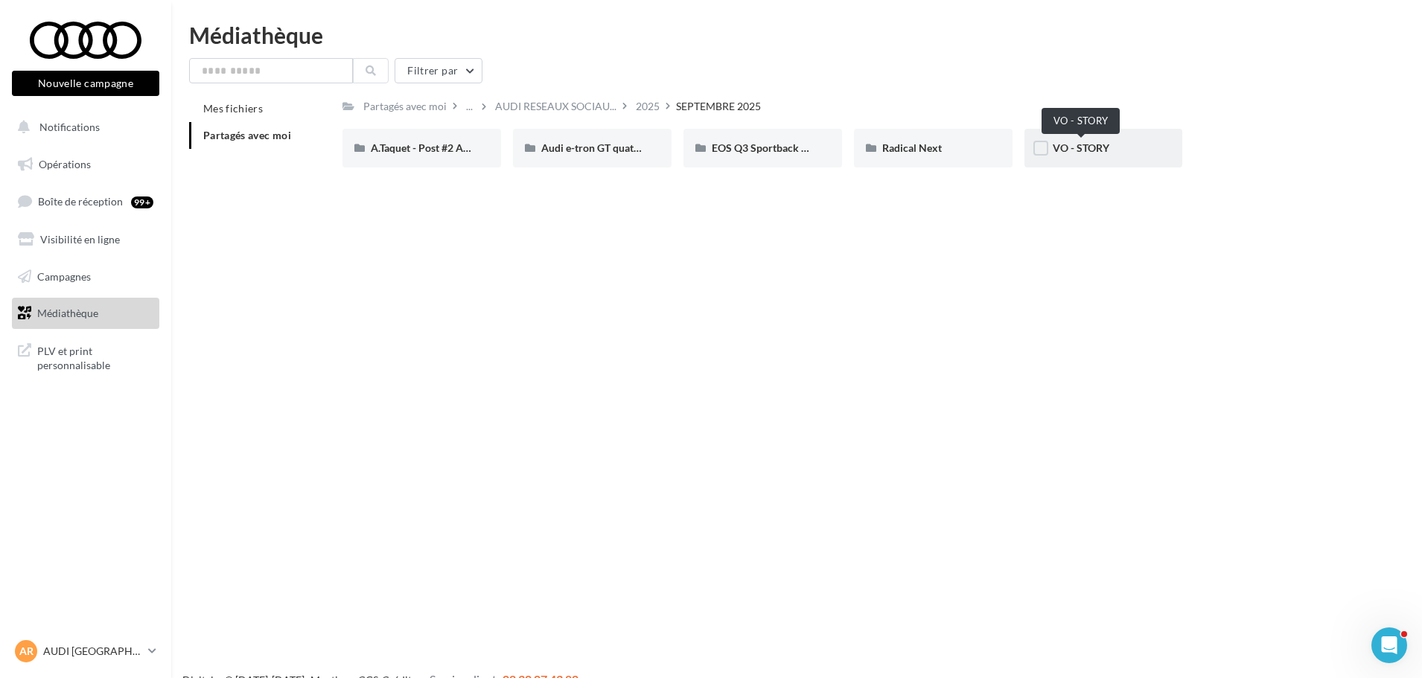
click at [1068, 148] on span "VO - STORY" at bounding box center [1081, 147] width 57 height 13
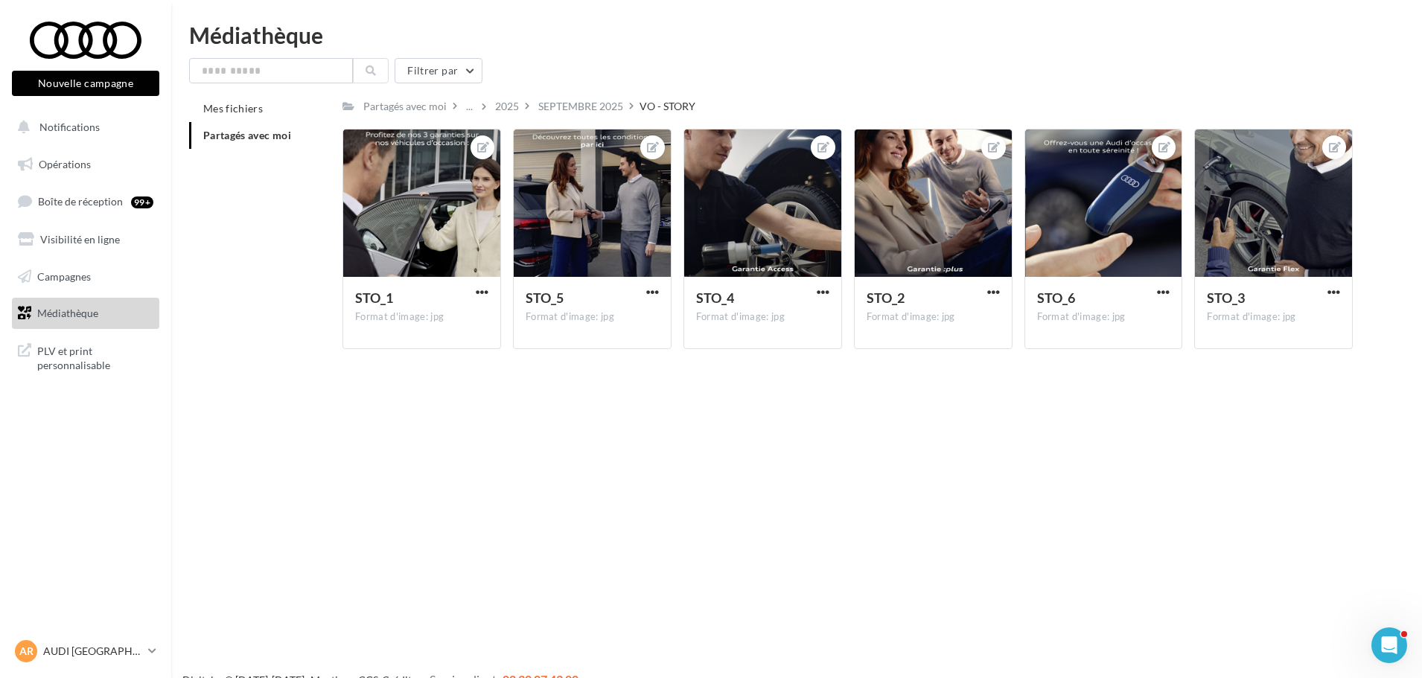
drag, startPoint x: 931, startPoint y: 322, endPoint x: 272, endPoint y: 84, distance: 700.7
click at [272, 84] on div "Nouvelle campagne Nouvelle campagne Notifications Opérations Boîte de réception…" at bounding box center [711, 363] width 1422 height 678
click at [558, 400] on div "Nouvelle campagne Nouvelle campagne Notifications Opérations Boîte de réception…" at bounding box center [711, 363] width 1422 height 678
